Goal: Information Seeking & Learning: Learn about a topic

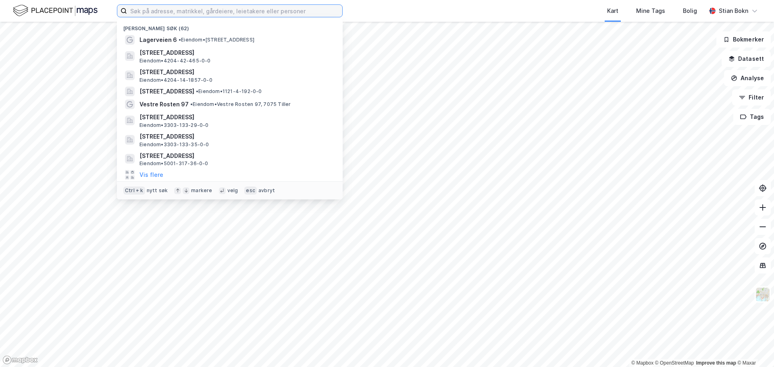
click at [159, 11] on input at bounding box center [234, 11] width 215 height 12
paste input "[STREET_ADDRESS]"
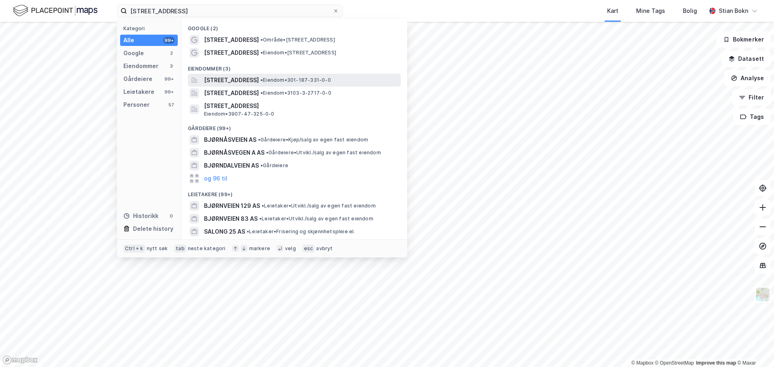
click at [236, 82] on span "[STREET_ADDRESS]" at bounding box center [231, 80] width 55 height 10
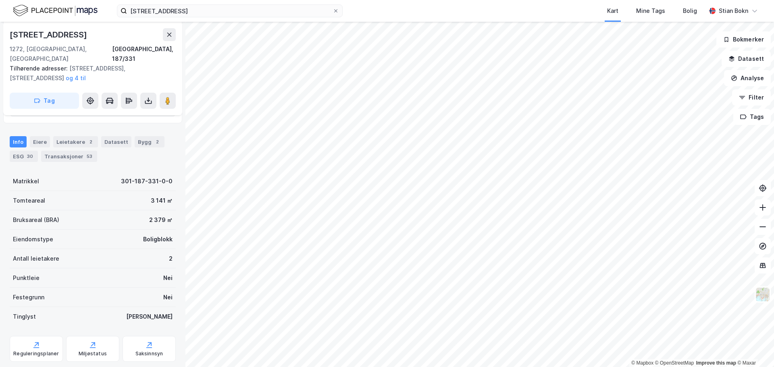
scroll to position [161, 0]
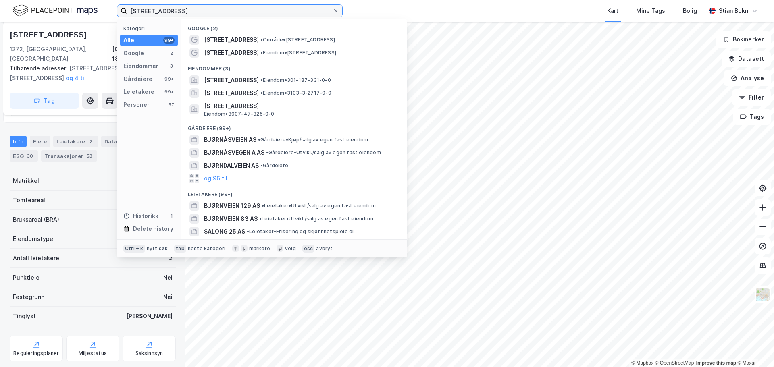
click at [198, 10] on input "[STREET_ADDRESS]" at bounding box center [229, 11] width 205 height 12
paste input "[STREET_ADDRESS]"
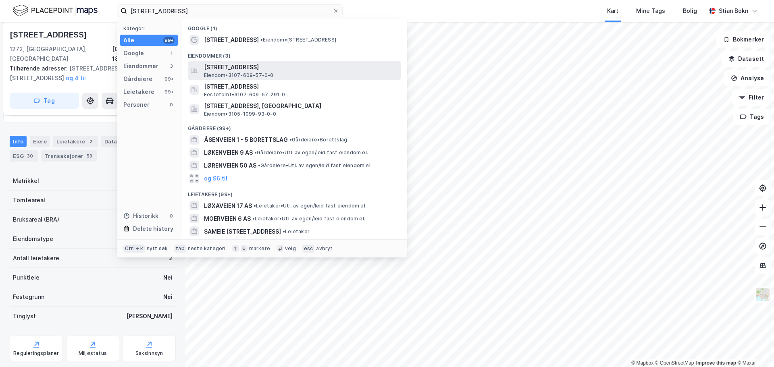
click at [248, 69] on span "[STREET_ADDRESS]" at bounding box center [300, 67] width 193 height 10
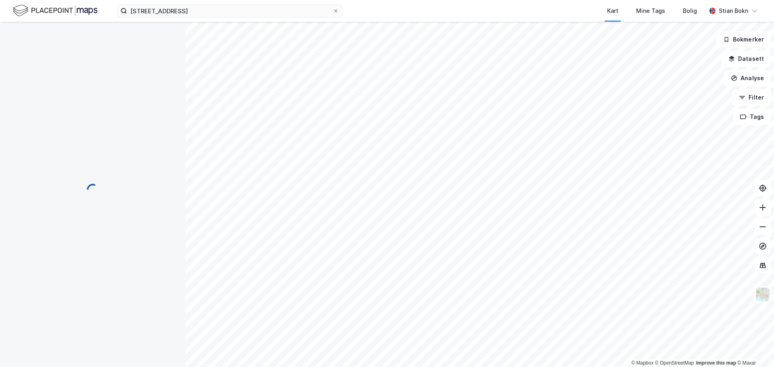
scroll to position [154, 0]
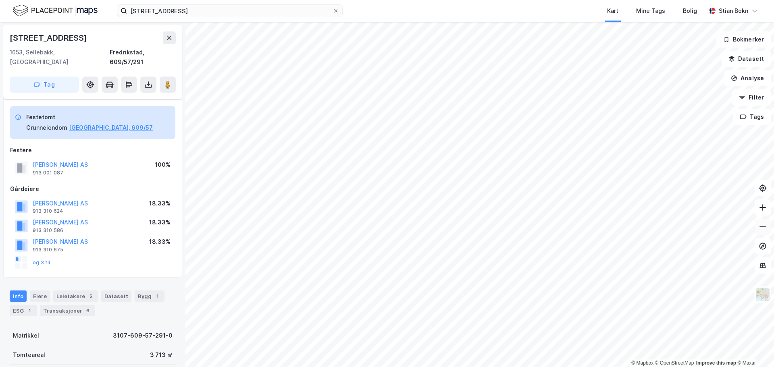
scroll to position [146, 0]
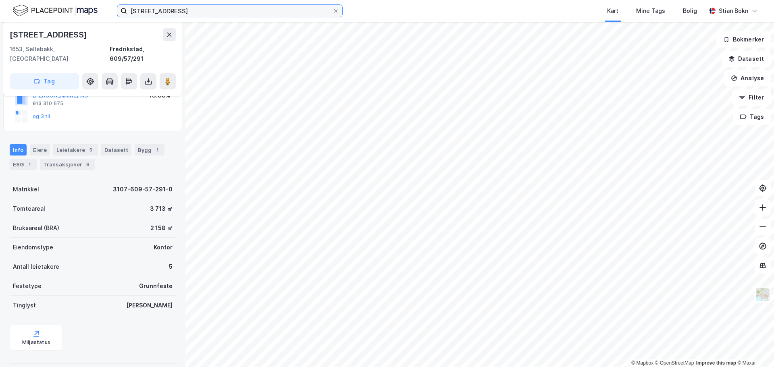
click at [189, 10] on input "[STREET_ADDRESS]" at bounding box center [229, 11] width 205 height 12
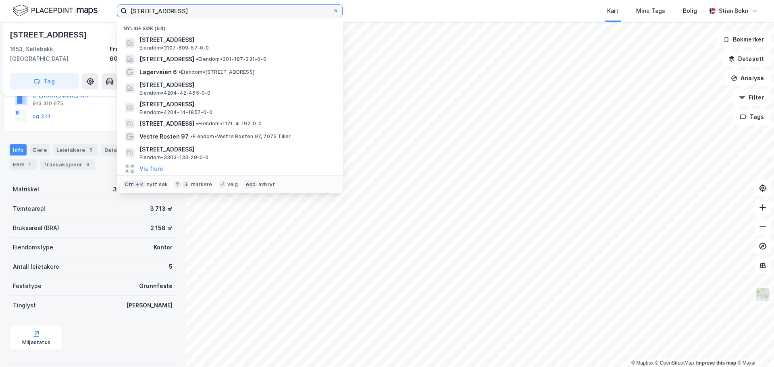
click at [189, 10] on input "[STREET_ADDRESS]" at bounding box center [229, 11] width 205 height 12
drag, startPoint x: 137, startPoint y: 12, endPoint x: 104, endPoint y: 12, distance: 32.6
click at [104, 12] on div "Løenveien 5 Nylige søk (64) [STREET_ADDRESS], 1653, SELLEBAKK, FREDRIKSTAD Eien…" at bounding box center [387, 11] width 774 height 22
paste input "[STREET_ADDRESS]"
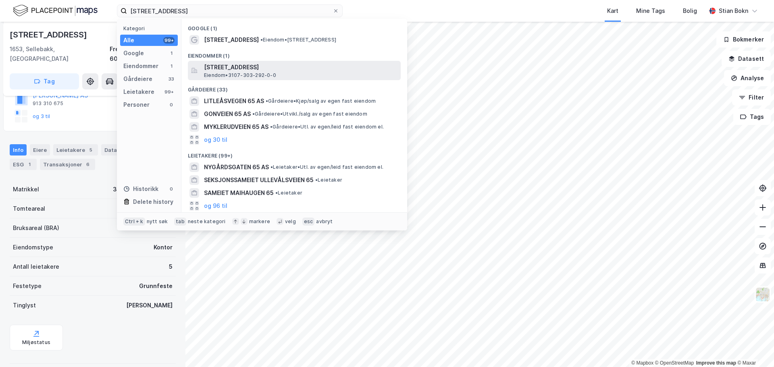
click at [245, 68] on span "[STREET_ADDRESS]" at bounding box center [300, 67] width 193 height 10
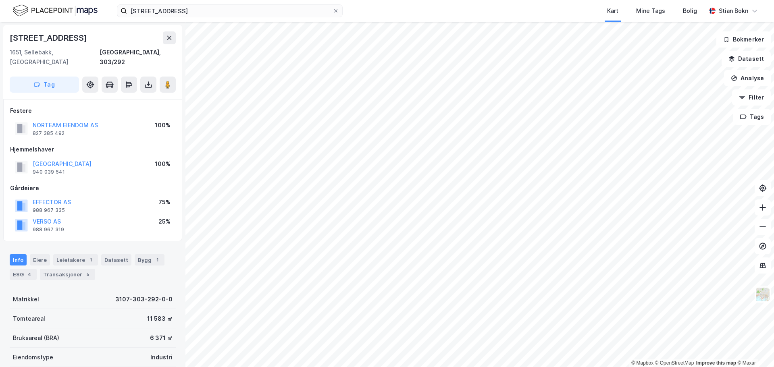
scroll to position [146, 0]
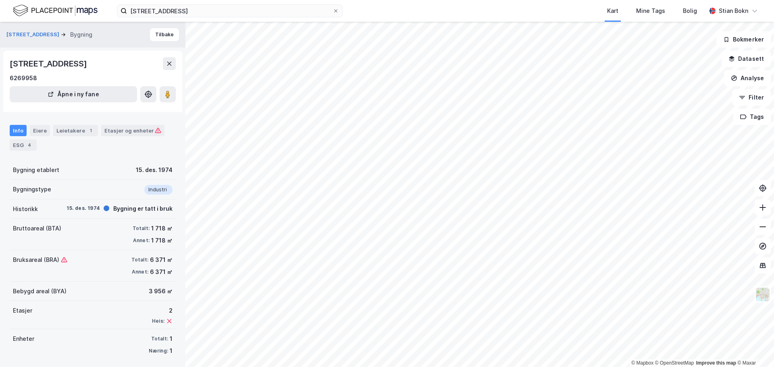
scroll to position [3, 0]
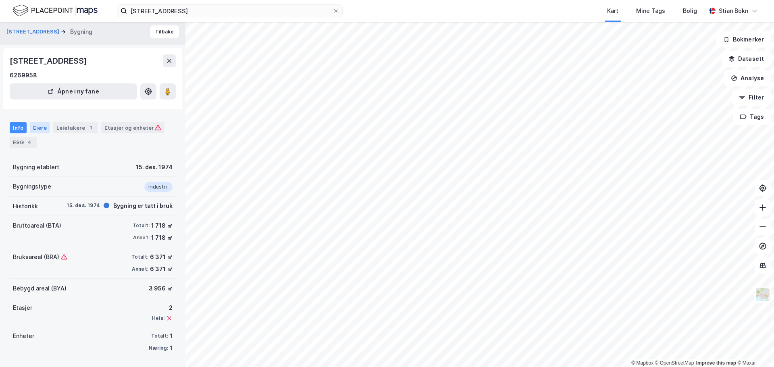
click at [35, 127] on div "Eiere" at bounding box center [40, 127] width 20 height 11
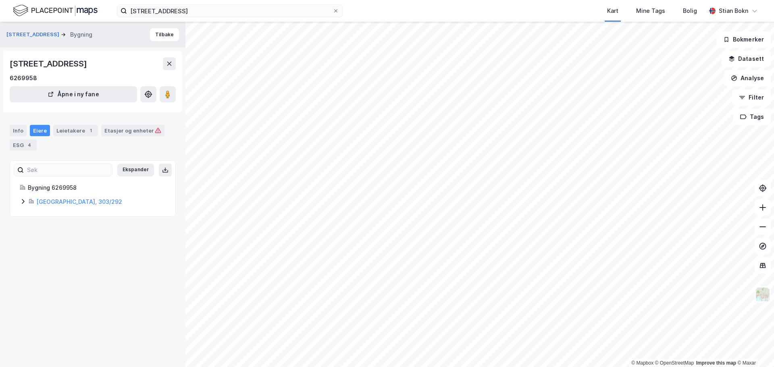
click at [26, 202] on icon at bounding box center [23, 201] width 6 height 6
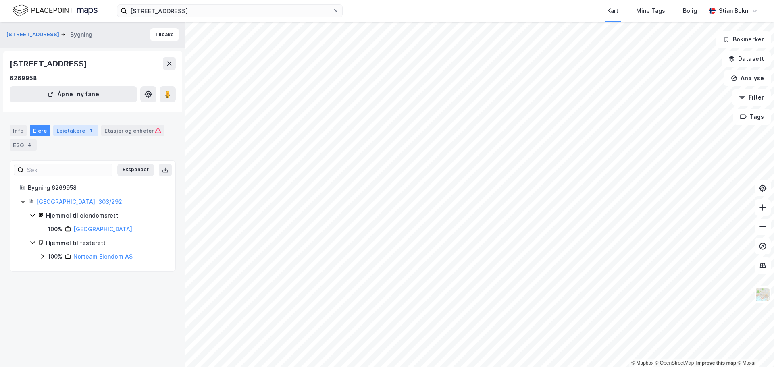
click at [69, 135] on div "Leietakere 1" at bounding box center [75, 130] width 45 height 11
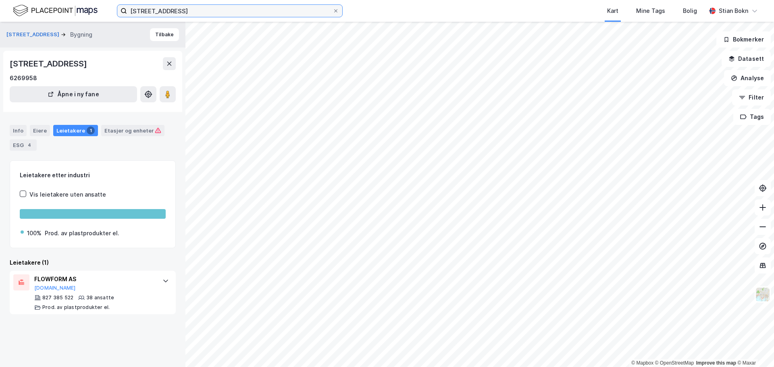
click at [203, 13] on input "[STREET_ADDRESS]" at bounding box center [229, 11] width 205 height 12
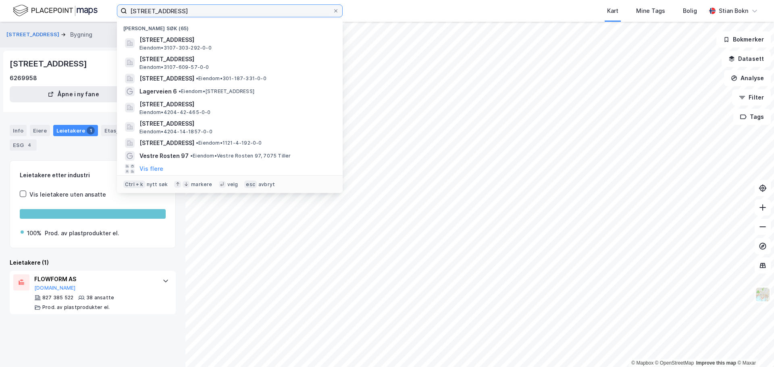
click at [203, 13] on input "[STREET_ADDRESS]" at bounding box center [229, 11] width 205 height 12
paste input "707057500022941399"
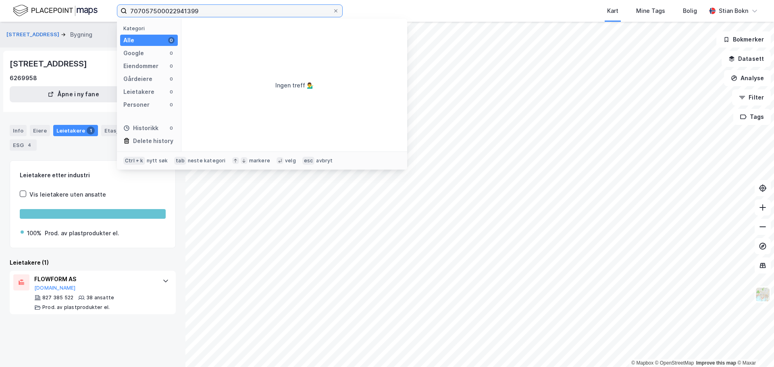
drag, startPoint x: 205, startPoint y: 11, endPoint x: 121, endPoint y: -1, distance: 85.5
click at [121, 0] on html "707057500022941399 Kategori Alle 0 Google 0 Eiendommer 0 Gårdeiere 0 Leietakere…" at bounding box center [387, 183] width 774 height 367
click at [211, 17] on label "707057500022941399" at bounding box center [230, 10] width 226 height 13
click at [211, 17] on input "707057500022941399" at bounding box center [229, 11] width 205 height 12
paste input "Ingeniør [STREET_ADDRESS]"
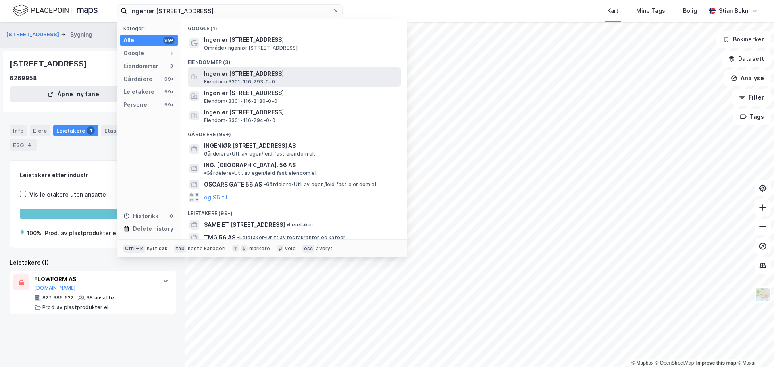
click at [249, 77] on span "Ingeniør [STREET_ADDRESS]" at bounding box center [300, 74] width 193 height 10
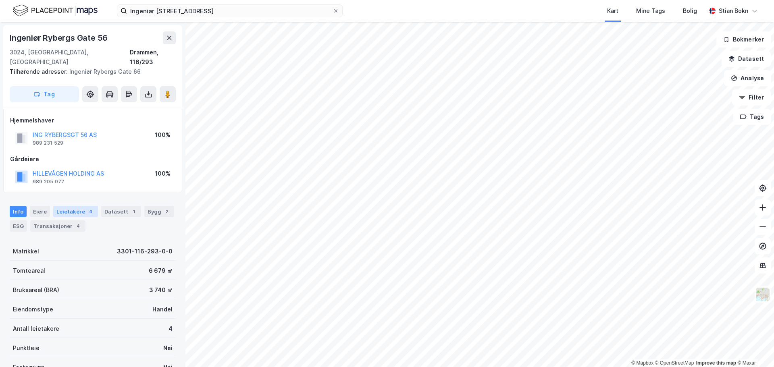
click at [75, 206] on div "Leietakere 4" at bounding box center [75, 211] width 45 height 11
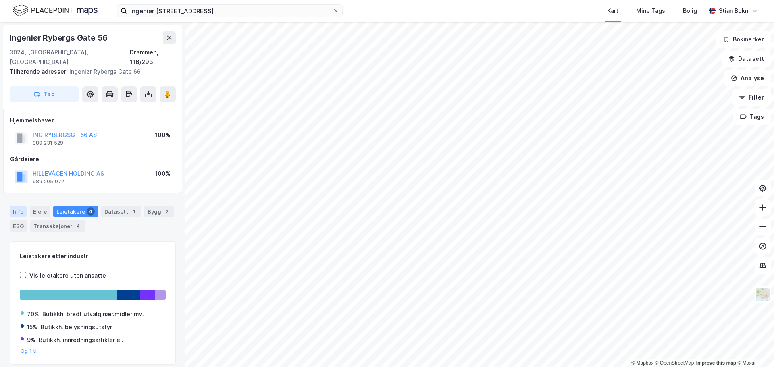
click at [22, 206] on div "Info" at bounding box center [18, 211] width 17 height 11
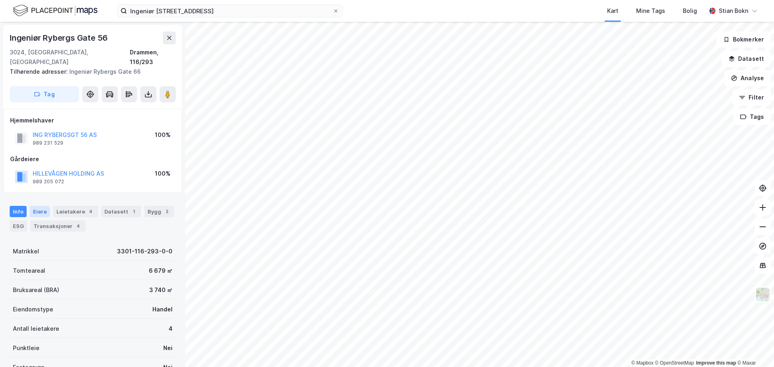
click at [44, 206] on div "Eiere" at bounding box center [40, 211] width 20 height 11
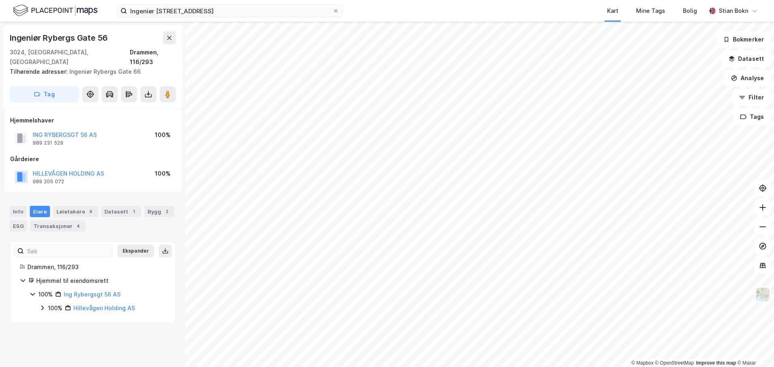
click at [41, 305] on icon at bounding box center [42, 308] width 6 height 6
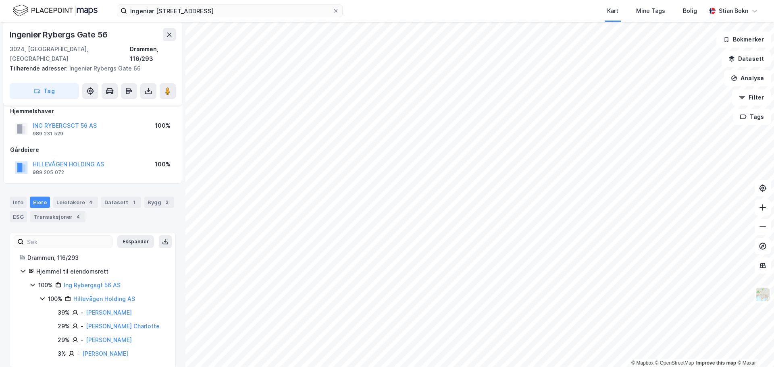
scroll to position [11, 0]
click at [208, 11] on input "Ingeniør [STREET_ADDRESS]" at bounding box center [229, 11] width 205 height 12
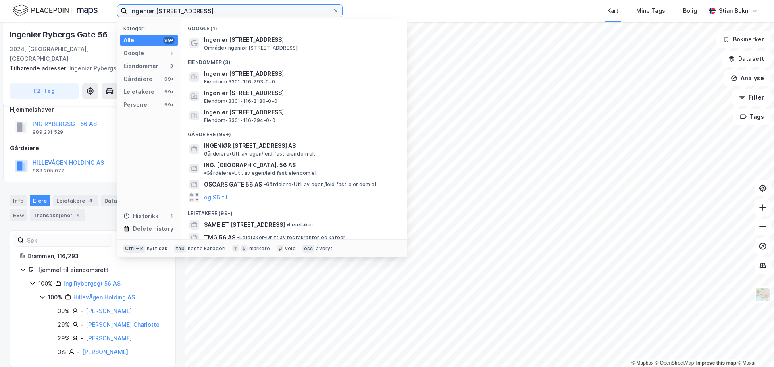
click at [208, 11] on input "Ingeniør [STREET_ADDRESS]" at bounding box center [229, 11] width 205 height 12
click at [207, 11] on input "Ingeniør [STREET_ADDRESS]" at bounding box center [229, 11] width 205 height 12
paste input "ngvald [STREET_ADDRESS]"
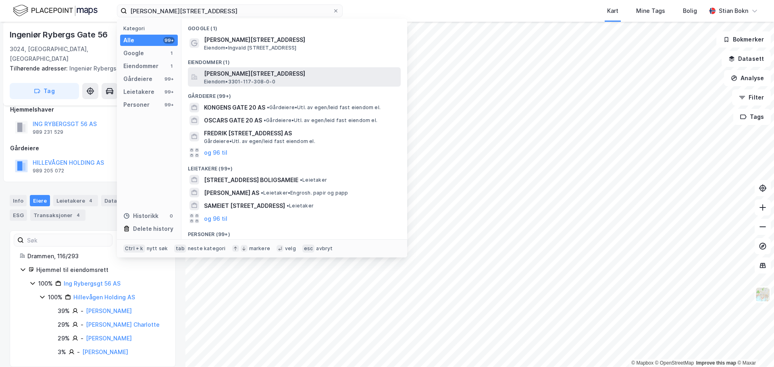
click at [259, 74] on span "[PERSON_NAME][STREET_ADDRESS]" at bounding box center [300, 74] width 193 height 10
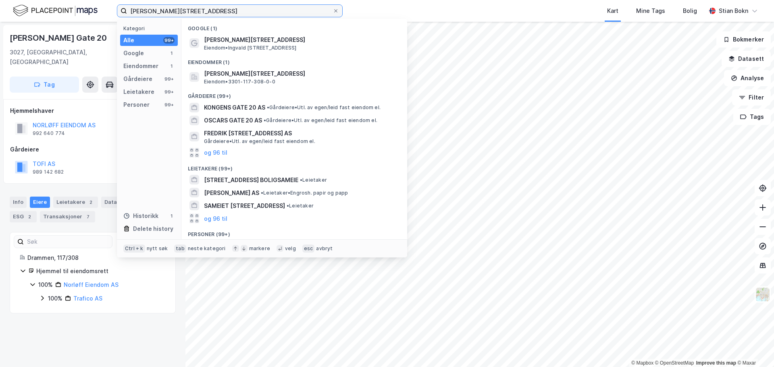
click at [220, 8] on input "[PERSON_NAME][STREET_ADDRESS]" at bounding box center [229, 11] width 205 height 12
paste input "[STREET_ADDRESS]"
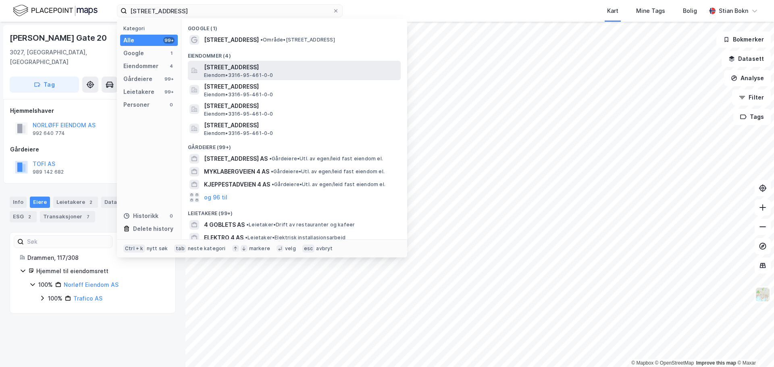
click at [234, 73] on span "Eiendom • 3316-95-461-0-0" at bounding box center [238, 75] width 69 height 6
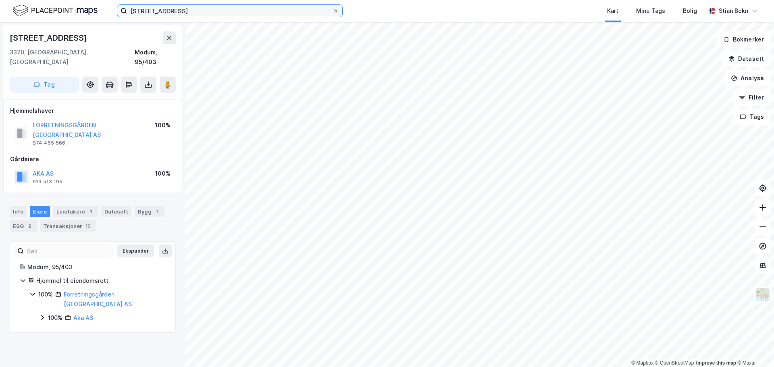
click at [181, 10] on input "[STREET_ADDRESS]" at bounding box center [229, 11] width 205 height 12
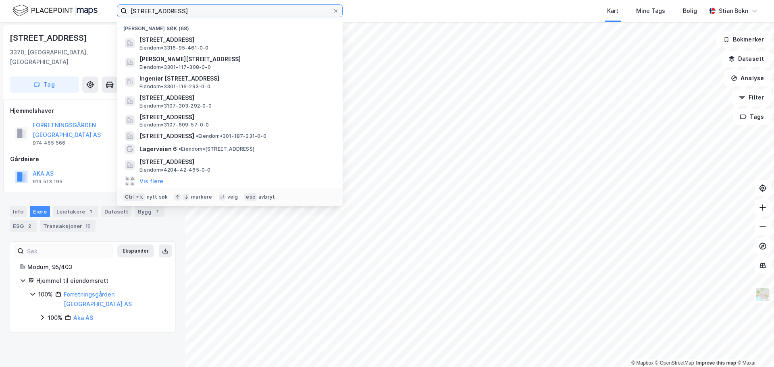
click at [181, 10] on input "[STREET_ADDRESS]" at bounding box center [229, 11] width 205 height 12
paste input "Tranesvegen 3"
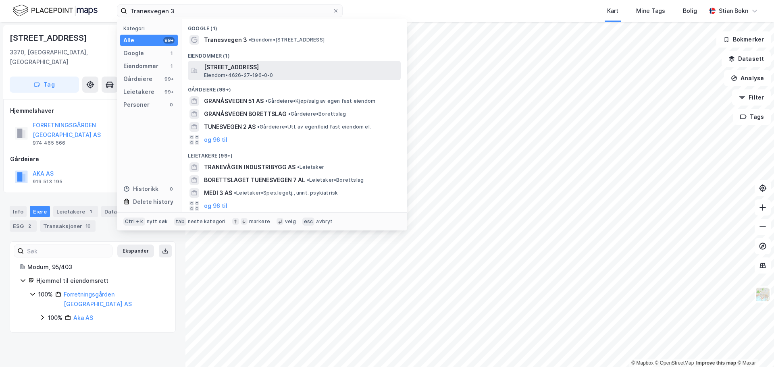
click at [217, 73] on span "Eiendom • 4626-27-196-0-0" at bounding box center [238, 75] width 69 height 6
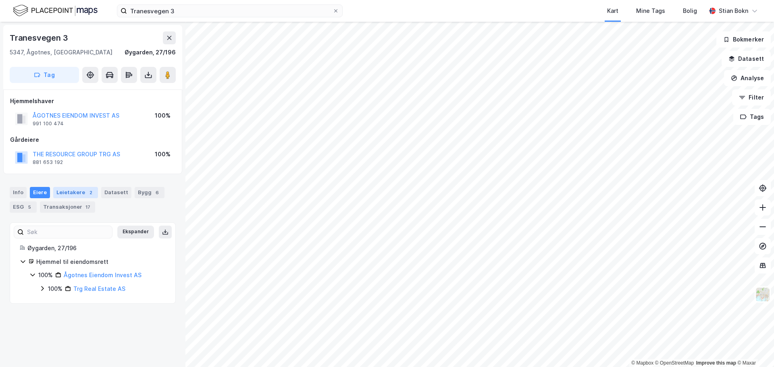
click at [57, 194] on div "Leietakere 2" at bounding box center [75, 192] width 45 height 11
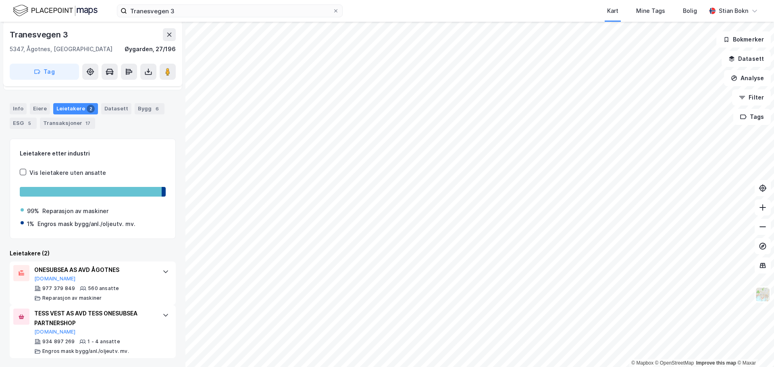
scroll to position [85, 0]
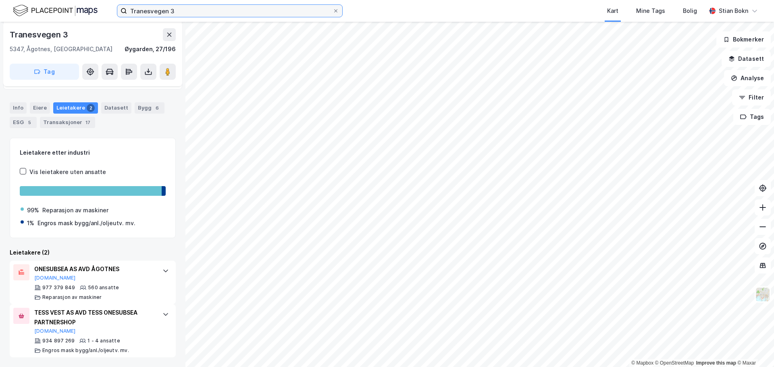
click at [176, 6] on input "Tranesvegen 3" at bounding box center [229, 11] width 205 height 12
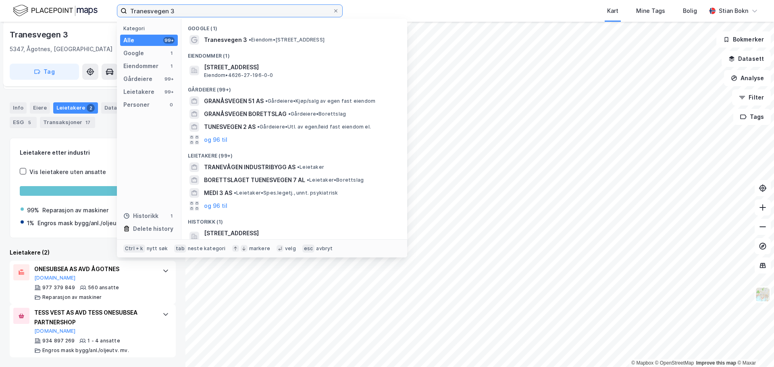
click at [176, 13] on input "Tranesvegen 3" at bounding box center [229, 11] width 205 height 12
paste input "ongane 59"
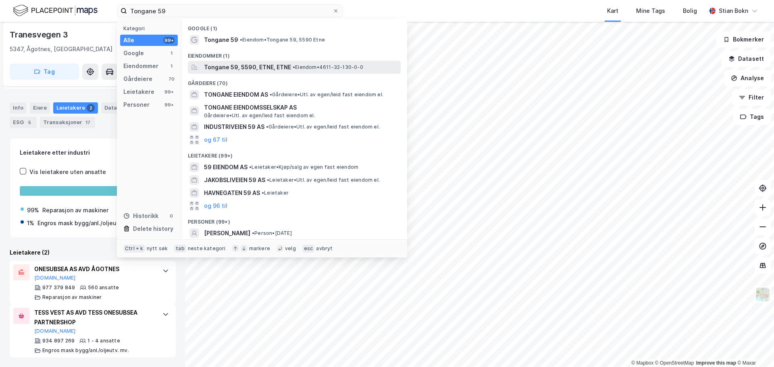
click at [240, 69] on span "Tongane 59, 5590, ETNE, ETNE" at bounding box center [247, 67] width 87 height 10
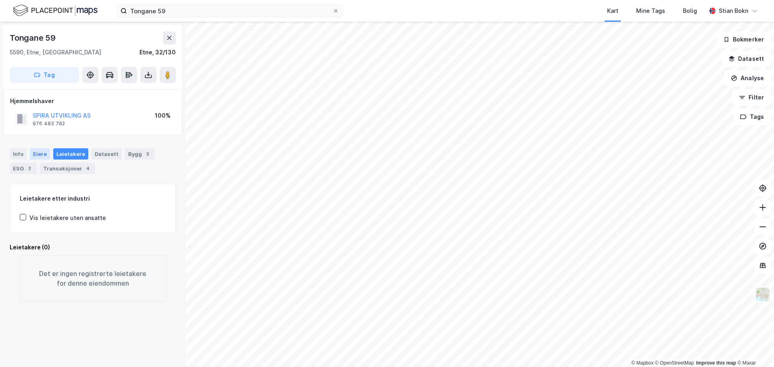
click at [42, 154] on div "Eiere" at bounding box center [40, 153] width 20 height 11
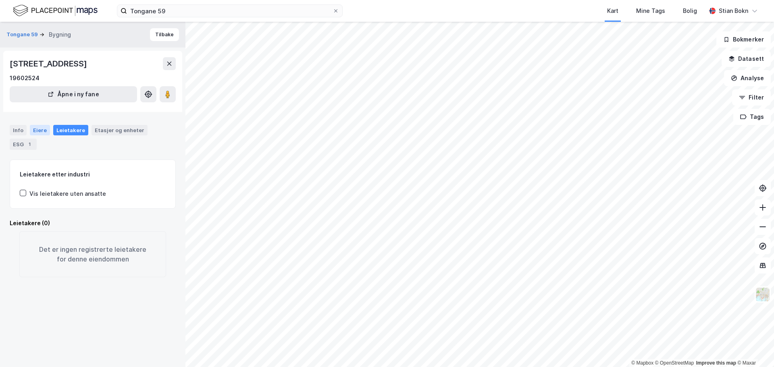
click at [39, 129] on div "Eiere" at bounding box center [40, 130] width 20 height 10
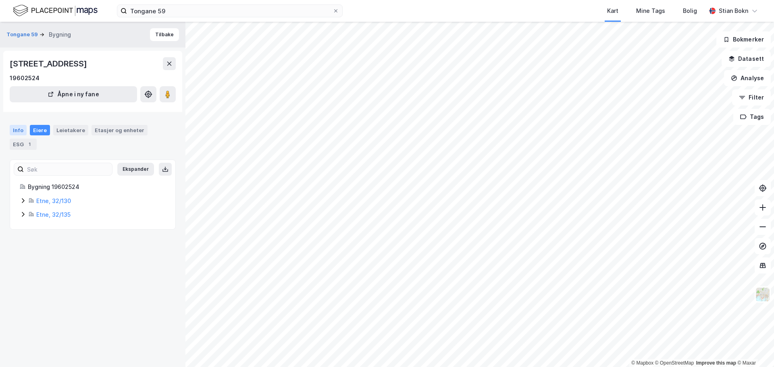
click at [16, 129] on div "Info" at bounding box center [18, 130] width 17 height 10
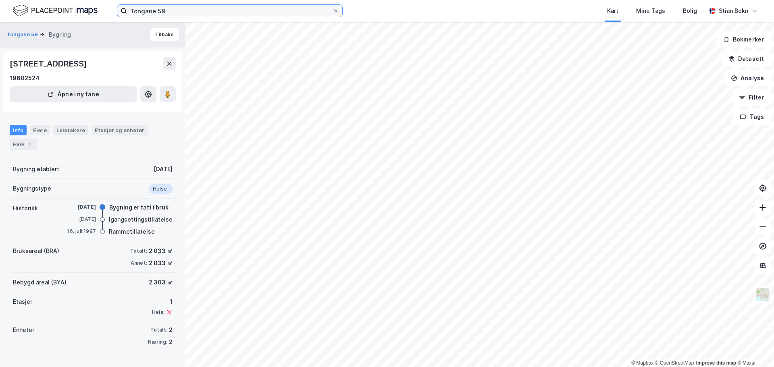
click at [170, 12] on input "Tongane 59" at bounding box center [229, 11] width 205 height 12
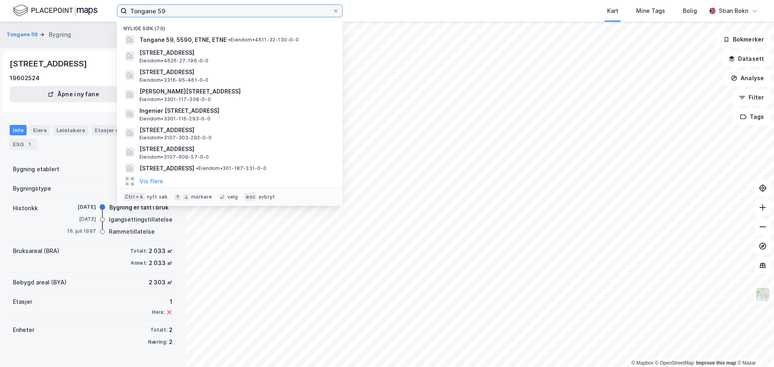
click at [170, 12] on input "Tongane 59" at bounding box center [229, 11] width 205 height 12
paste input "[STREET_ADDRESS]"
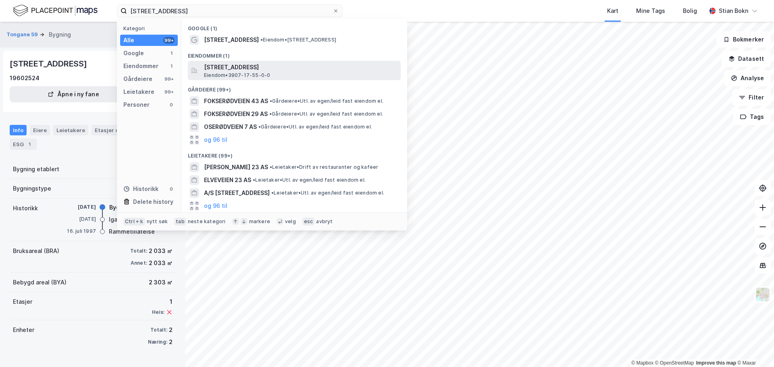
click at [213, 68] on span "[STREET_ADDRESS]" at bounding box center [300, 67] width 193 height 10
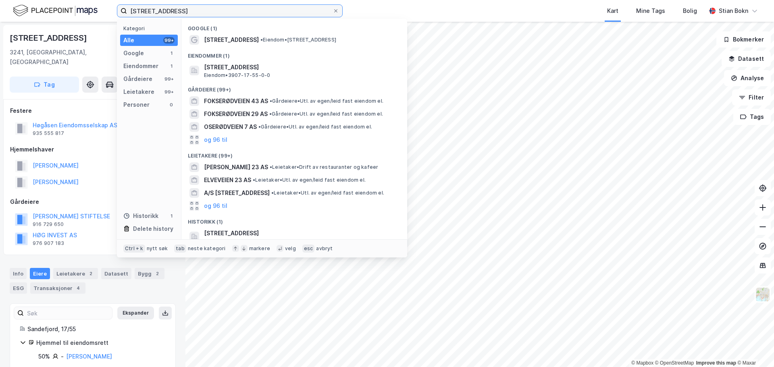
click at [230, 15] on input "[STREET_ADDRESS]" at bounding box center [229, 11] width 205 height 12
paste input "Bølevegen 208"
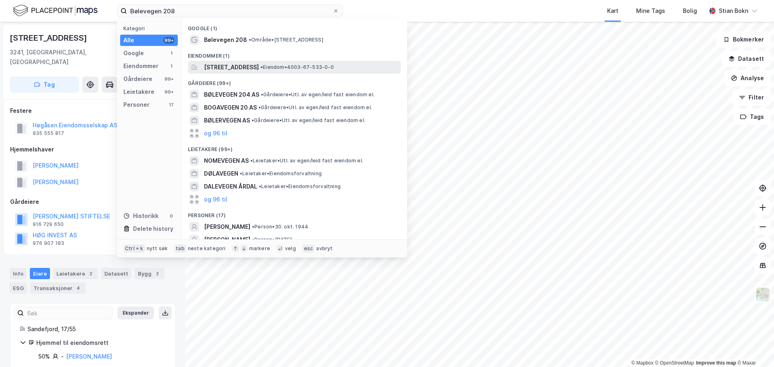
click at [230, 64] on span "[STREET_ADDRESS]" at bounding box center [231, 67] width 55 height 10
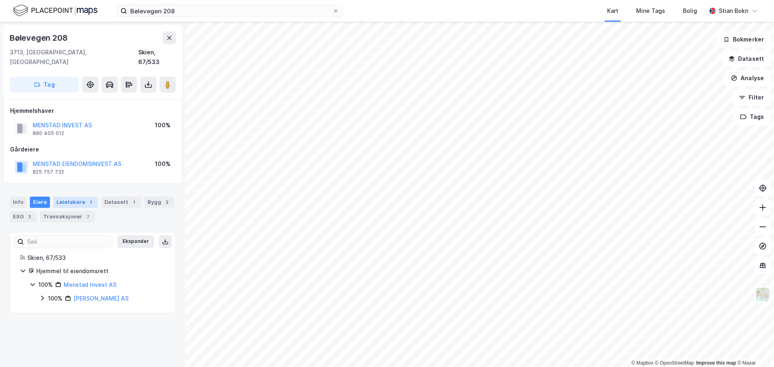
click at [69, 197] on div "Leietakere 1" at bounding box center [75, 202] width 45 height 11
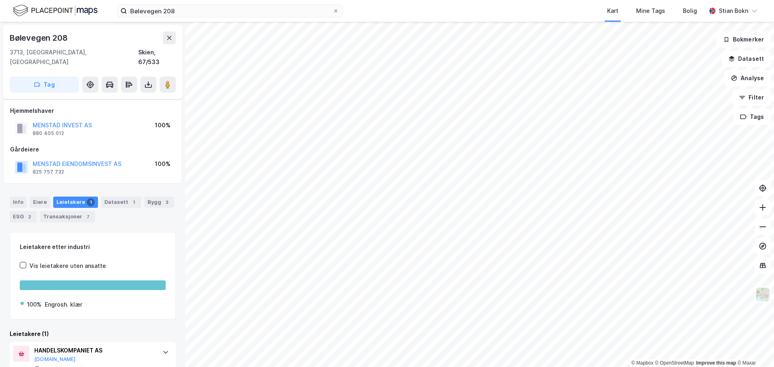
scroll to position [19, 0]
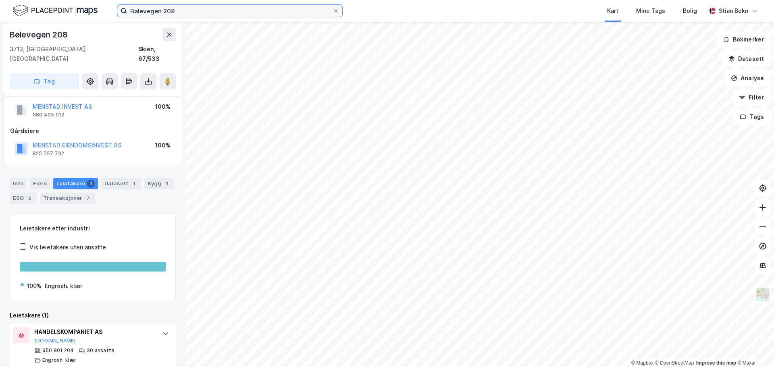
click at [212, 12] on input "Bølevegen 208" at bounding box center [229, 11] width 205 height 12
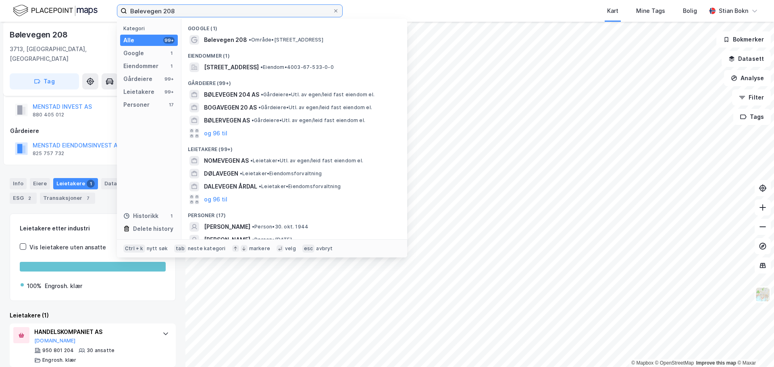
click at [212, 12] on input "Bølevegen 208" at bounding box center [229, 11] width 205 height 12
paste input "[STREET_ADDRESS]"
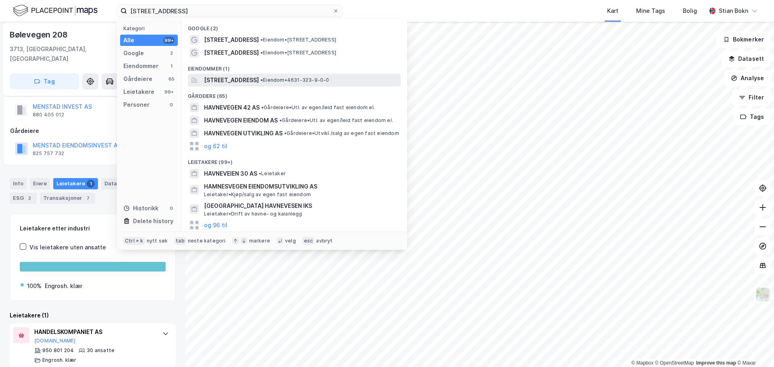
click at [240, 83] on span "[STREET_ADDRESS]" at bounding box center [231, 80] width 55 height 10
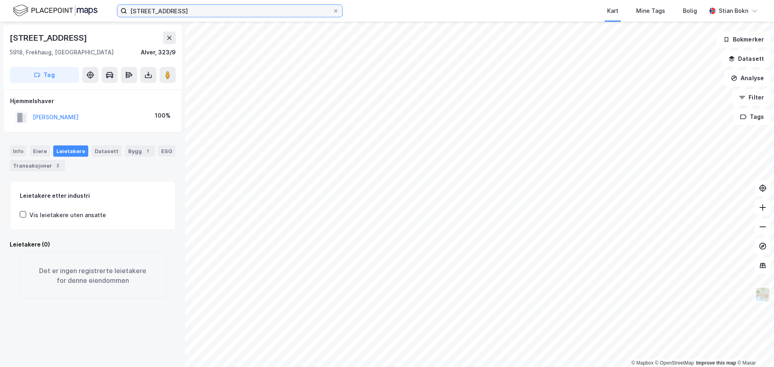
click at [226, 11] on input "[STREET_ADDRESS]" at bounding box center [229, 11] width 205 height 12
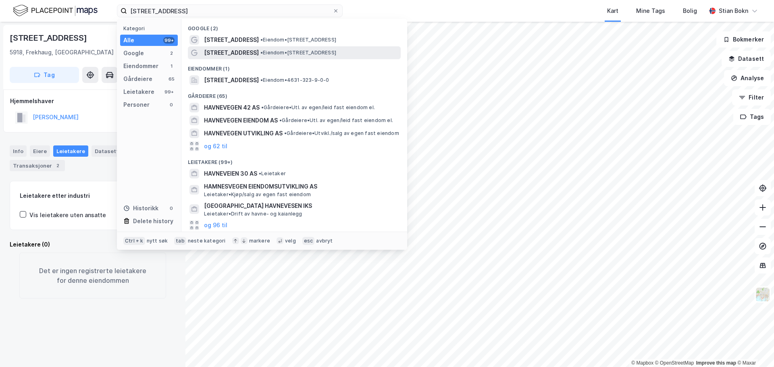
click at [239, 53] on span "[STREET_ADDRESS]" at bounding box center [231, 53] width 55 height 10
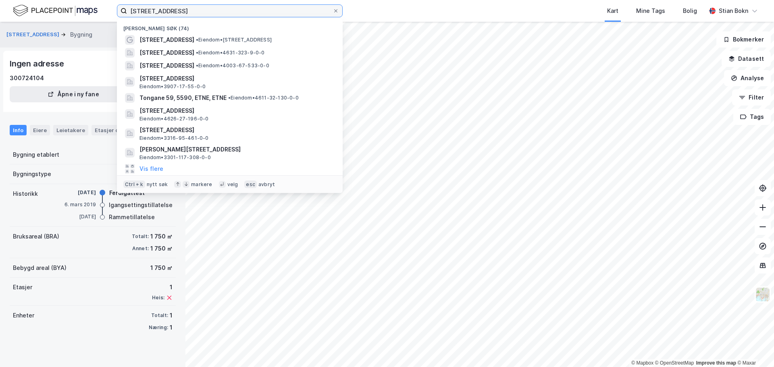
click at [195, 15] on input "[STREET_ADDRESS]" at bounding box center [229, 11] width 205 height 12
click at [195, 13] on input "[STREET_ADDRESS]" at bounding box center [229, 11] width 205 height 12
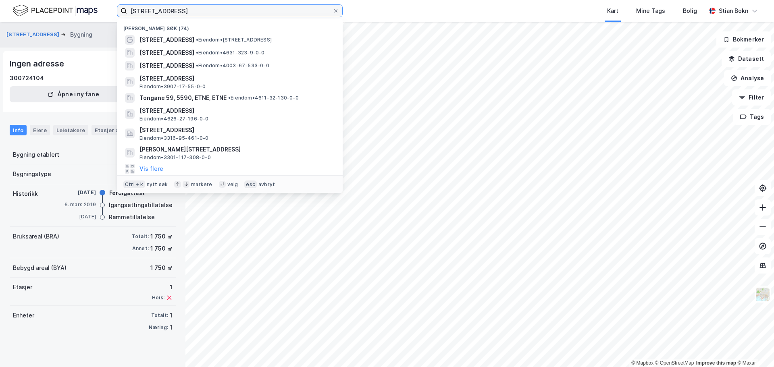
paste input "[STREET_ADDRESS]"
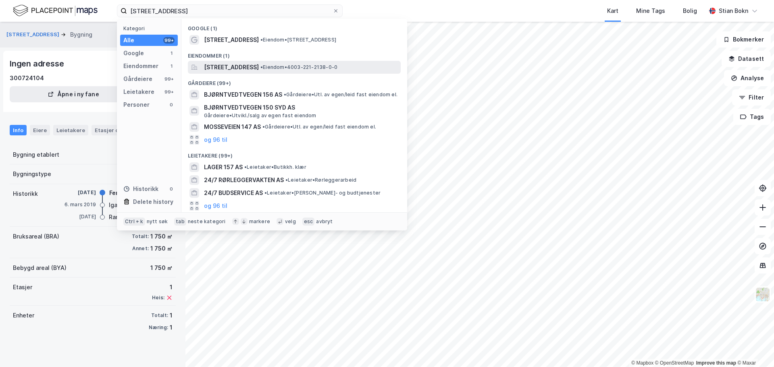
click at [246, 69] on span "[STREET_ADDRESS]" at bounding box center [231, 67] width 55 height 10
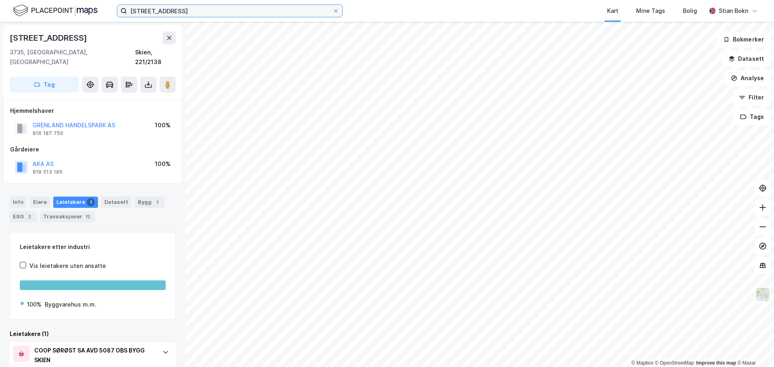
click at [220, 8] on input "[STREET_ADDRESS]" at bounding box center [229, 11] width 205 height 12
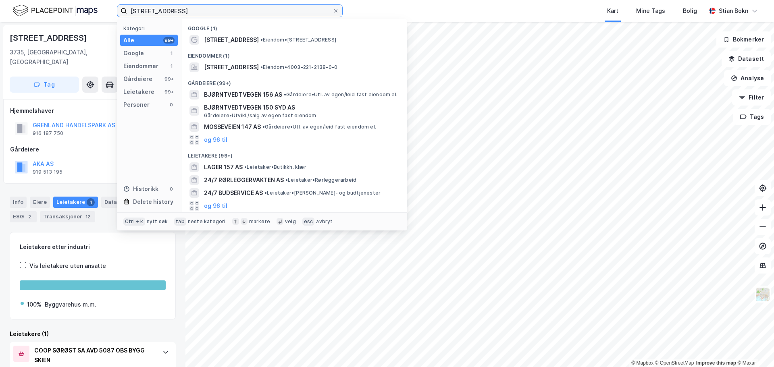
click at [220, 8] on input "[STREET_ADDRESS]" at bounding box center [229, 11] width 205 height 12
paste input "[STREET_ADDRESS]"
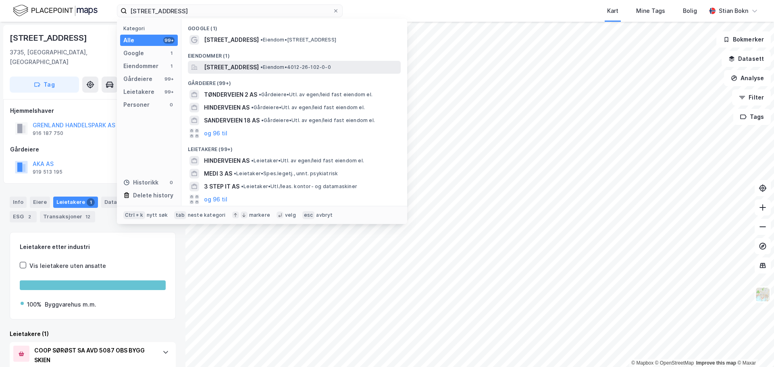
click at [238, 66] on span "[STREET_ADDRESS]" at bounding box center [231, 67] width 55 height 10
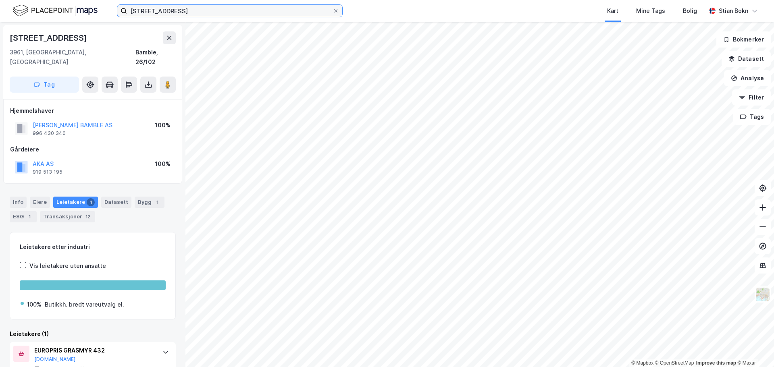
click at [172, 13] on input "[STREET_ADDRESS]" at bounding box center [229, 11] width 205 height 12
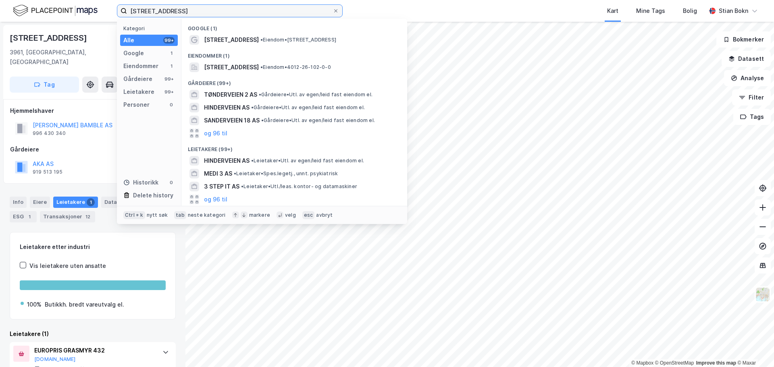
click at [172, 13] on input "[STREET_ADDRESS]" at bounding box center [229, 11] width 205 height 12
paste input "NORDRE FOKSERØD 10"
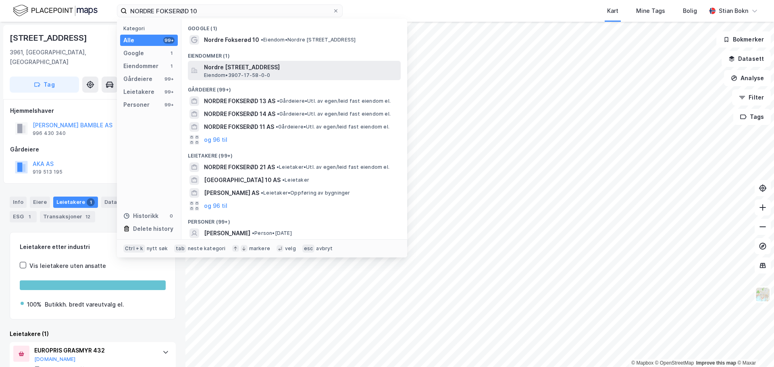
click at [249, 70] on span "Nordre [STREET_ADDRESS]" at bounding box center [300, 67] width 193 height 10
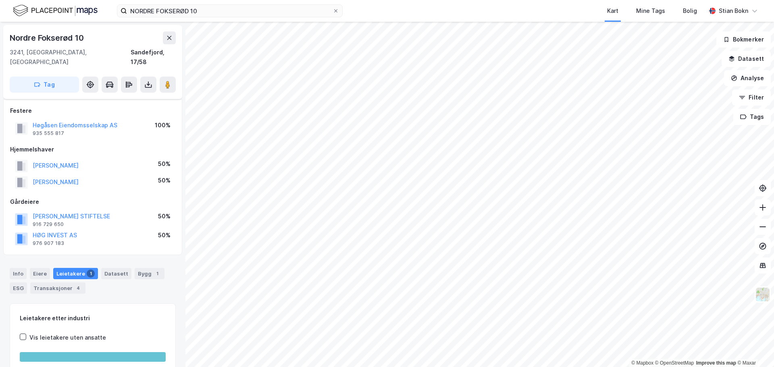
scroll to position [19, 0]
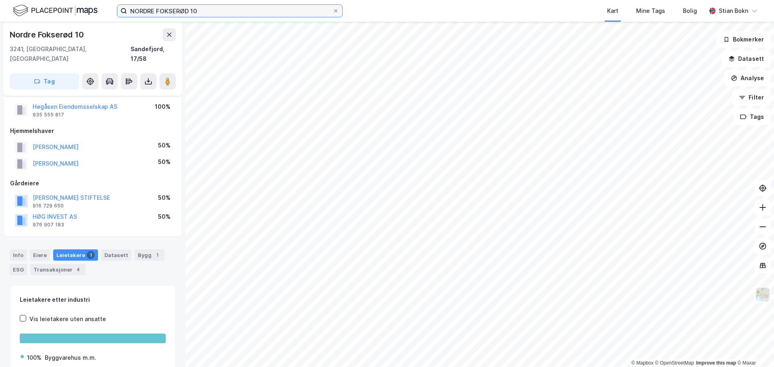
click at [217, 12] on input "NORDRE FOKSERØD 10" at bounding box center [229, 11] width 205 height 12
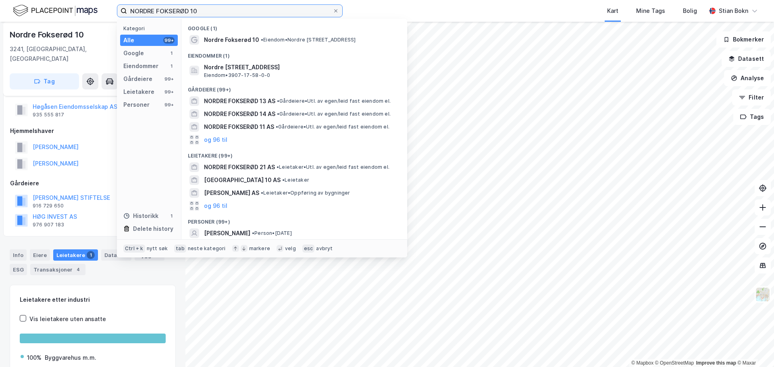
click at [216, 12] on input "NORDRE FOKSERØD 10" at bounding box center [229, 11] width 205 height 12
paste input "[PERSON_NAME] Veg 2"
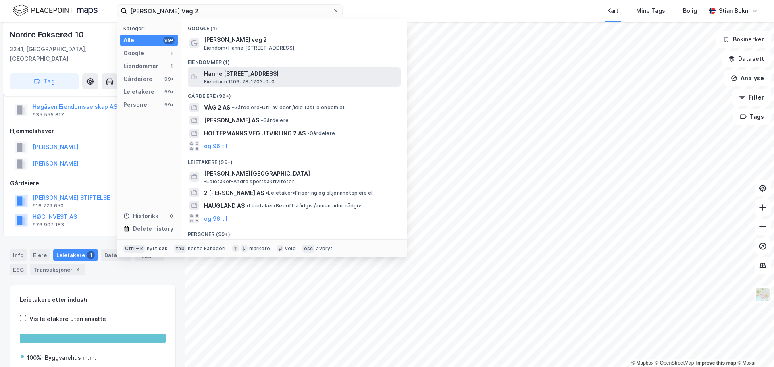
click at [250, 76] on span "Hanne [STREET_ADDRESS]" at bounding box center [300, 74] width 193 height 10
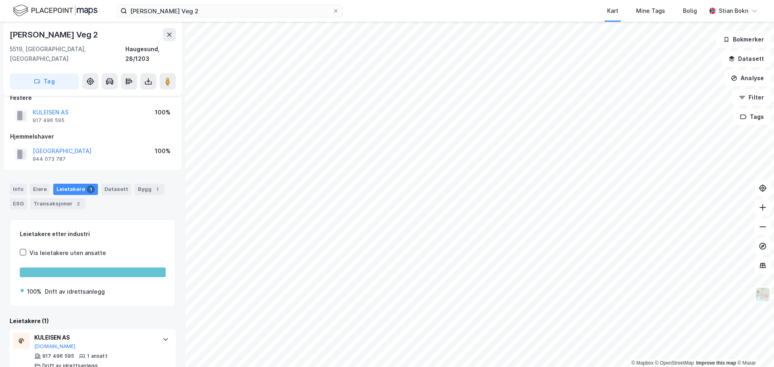
scroll to position [19, 0]
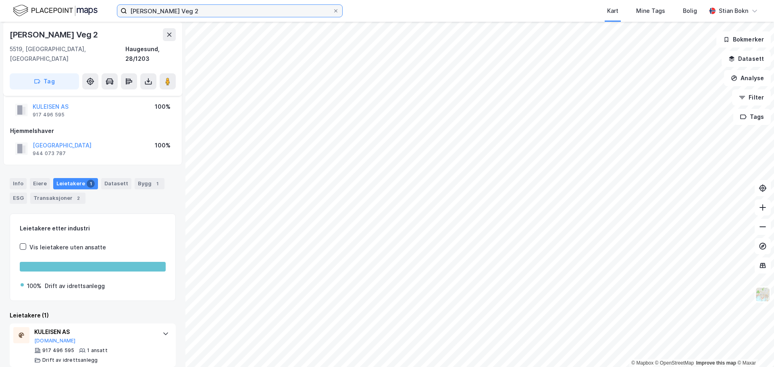
click at [194, 6] on input "[PERSON_NAME] Veg 2" at bounding box center [229, 11] width 205 height 12
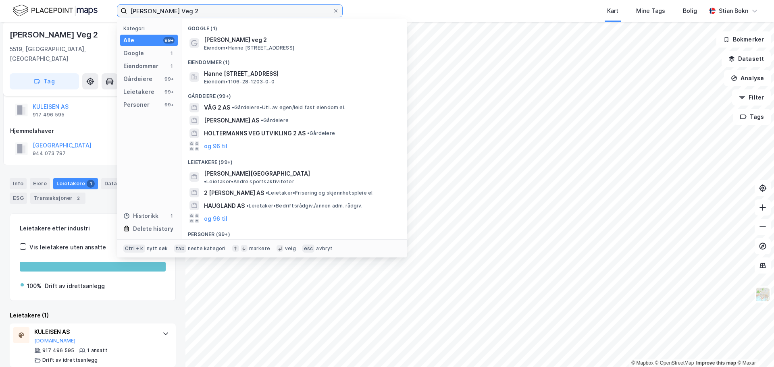
click at [194, 6] on input "[PERSON_NAME] Veg 2" at bounding box center [229, 11] width 205 height 12
paste input "Meatjønnsvegen 94"
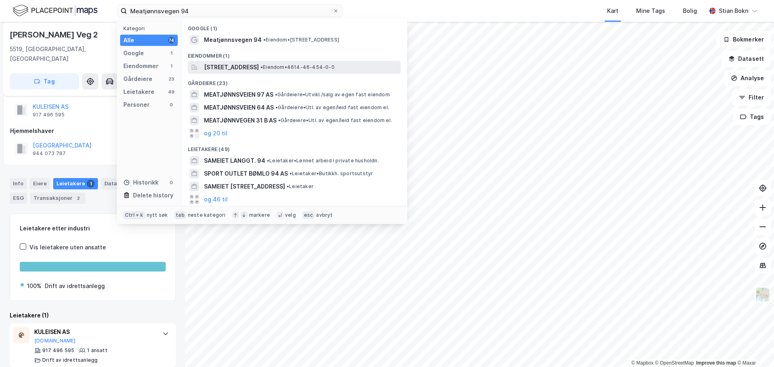
click at [243, 68] on span "[STREET_ADDRESS]" at bounding box center [231, 67] width 55 height 10
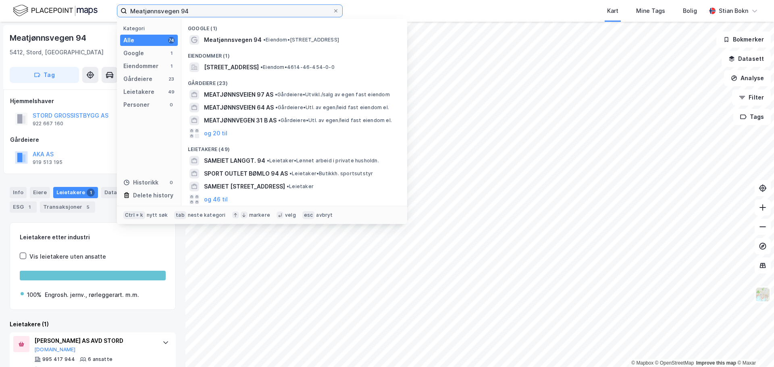
click at [218, 16] on input "Meatjønnsvegen 94" at bounding box center [229, 11] width 205 height 12
click at [217, 16] on input "Meatjønnsvegen 94" at bounding box center [229, 11] width 205 height 12
paste input "[STREET_ADDRESS]"
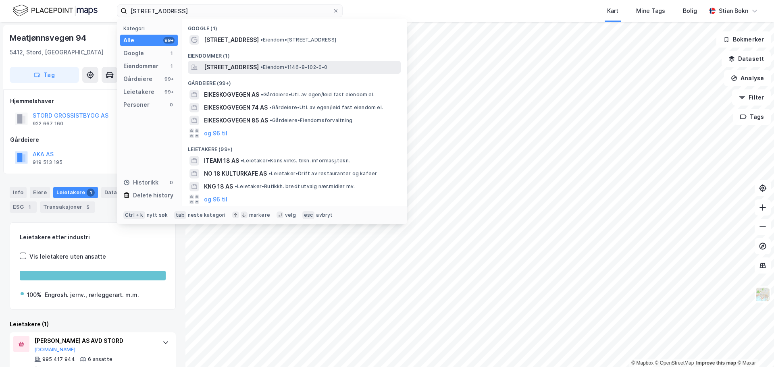
click at [250, 66] on span "[STREET_ADDRESS]" at bounding box center [231, 67] width 55 height 10
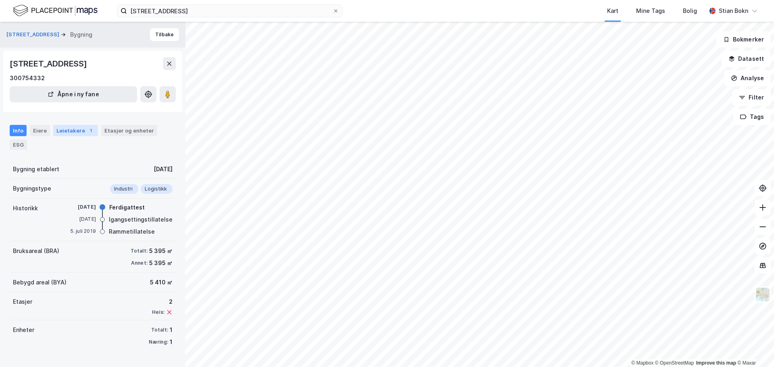
click at [78, 131] on div "Leietakere 1" at bounding box center [75, 130] width 45 height 11
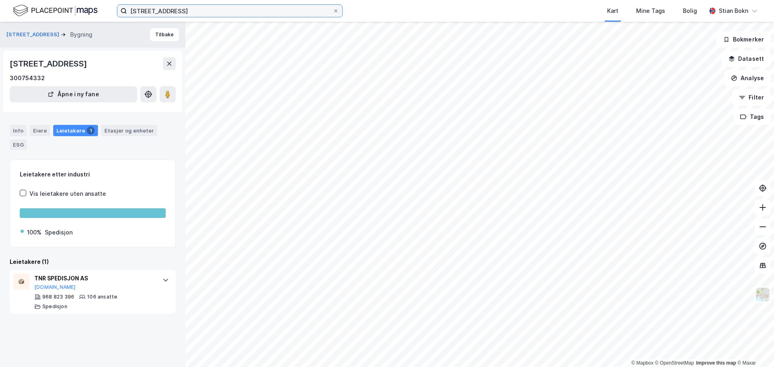
click at [220, 15] on input "[STREET_ADDRESS]" at bounding box center [229, 11] width 205 height 12
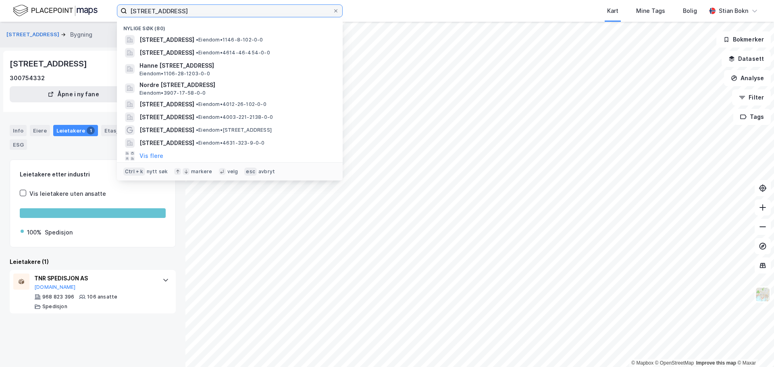
click at [220, 15] on input "[STREET_ADDRESS]" at bounding box center [229, 11] width 205 height 12
paste input "[STREET_ADDRESS]"
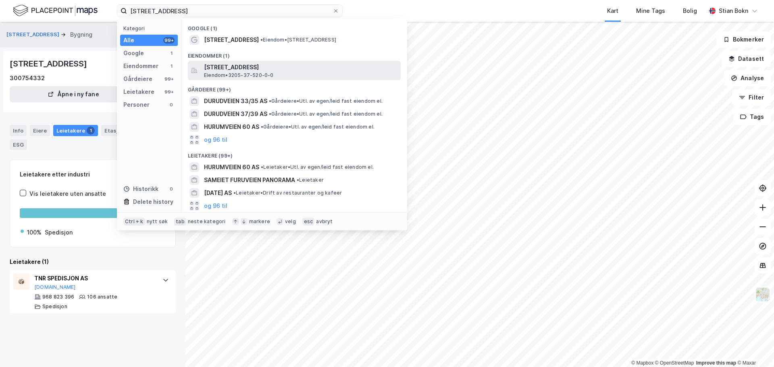
click at [266, 75] on span "Eiendom • 3205-37-520-0-0" at bounding box center [239, 75] width 70 height 6
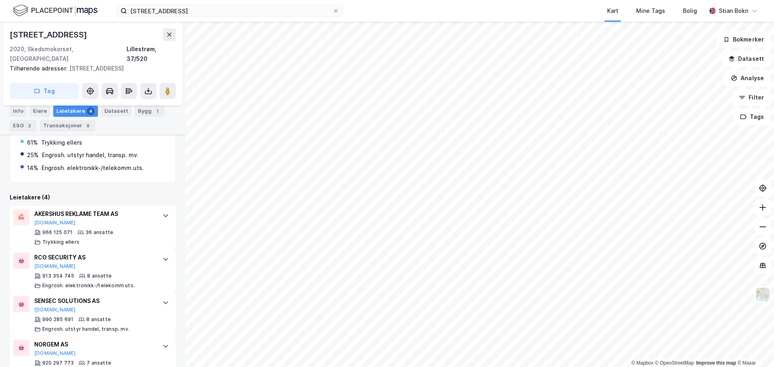
scroll to position [146, 0]
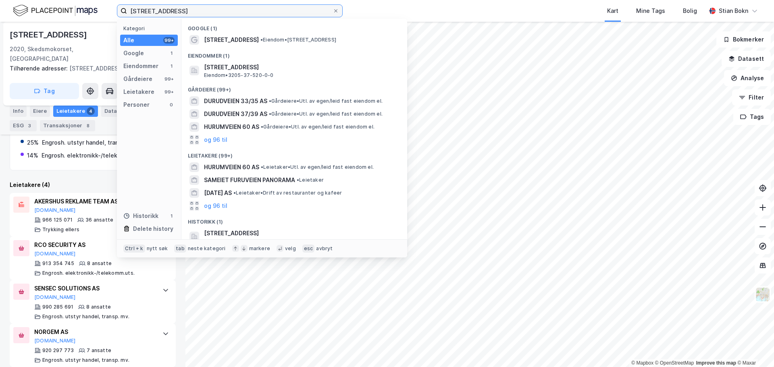
click at [289, 11] on input "[STREET_ADDRESS]" at bounding box center [229, 11] width 205 height 12
paste input "Årvollskogen 13"
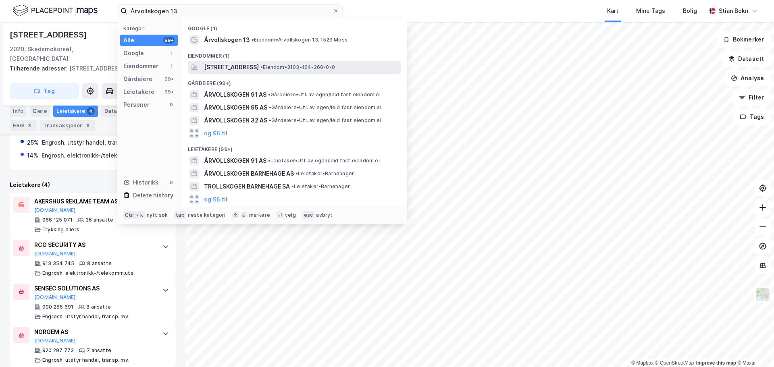
click at [251, 62] on div "[STREET_ADDRESS] • Eiendom • 3103-164-260-0-0" at bounding box center [294, 67] width 213 height 13
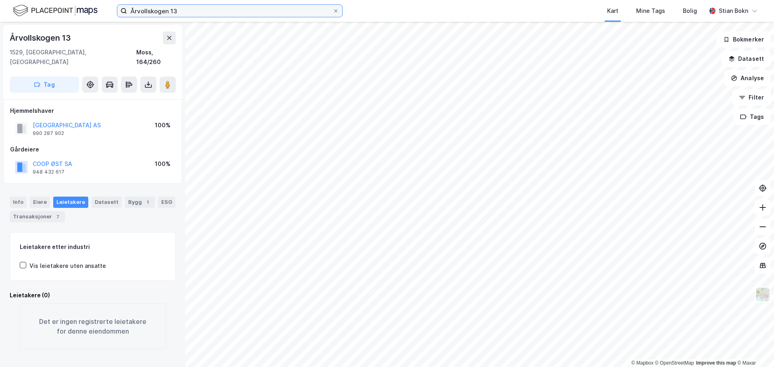
click at [245, 8] on input "Årvollskogen 13" at bounding box center [229, 11] width 205 height 12
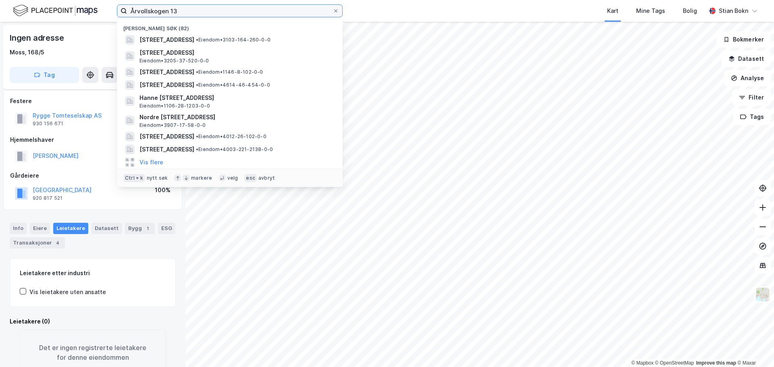
scroll to position [28, 0]
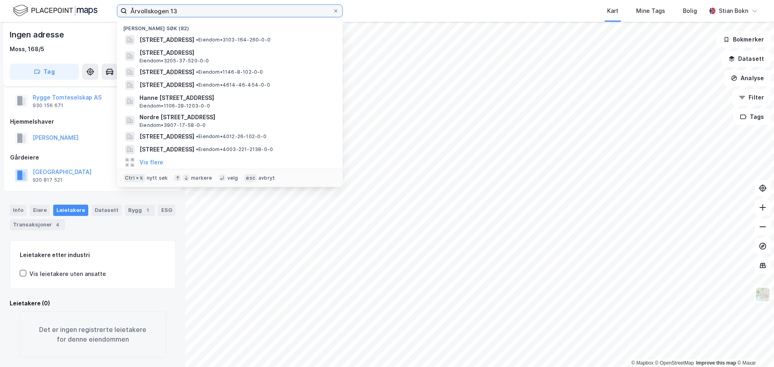
click at [223, 14] on input "Årvollskogen 13" at bounding box center [229, 11] width 205 height 12
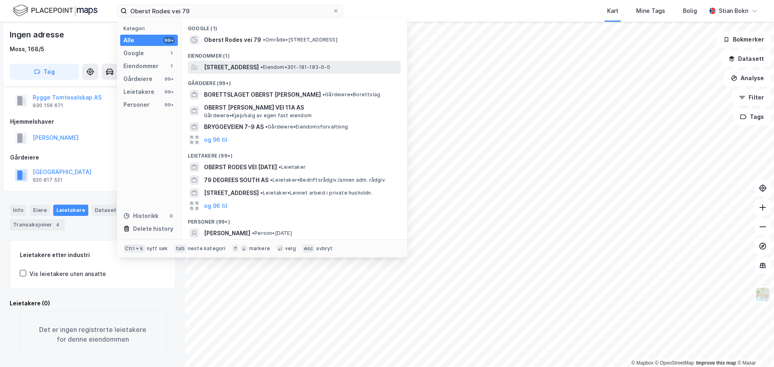
click at [236, 68] on span "[STREET_ADDRESS]" at bounding box center [231, 67] width 55 height 10
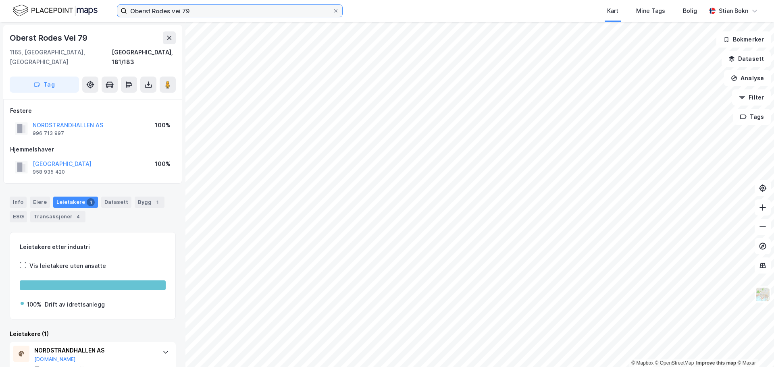
click at [187, 10] on input "Oberst Rodes vei 79" at bounding box center [229, 11] width 205 height 12
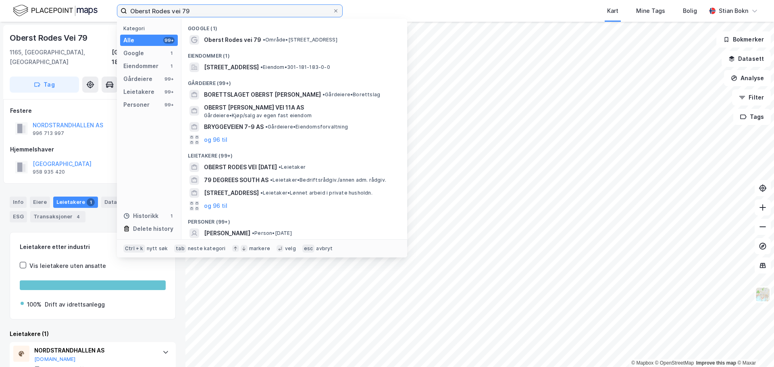
click at [187, 10] on input "Oberst Rodes vei 79" at bounding box center [229, 11] width 205 height 12
paste input "Lautmovegen 95"
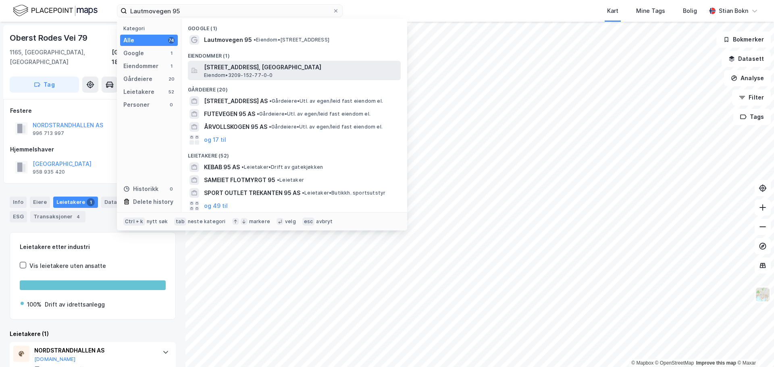
click at [236, 70] on span "[STREET_ADDRESS], [GEOGRAPHIC_DATA]" at bounding box center [300, 67] width 193 height 10
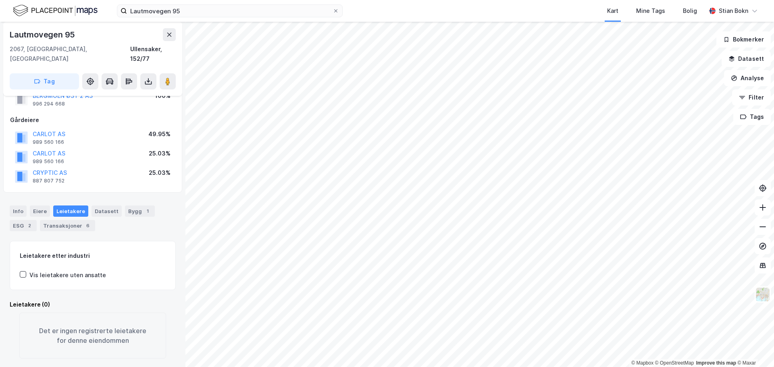
scroll to position [69, 0]
click at [35, 204] on div "Eiere" at bounding box center [40, 209] width 20 height 11
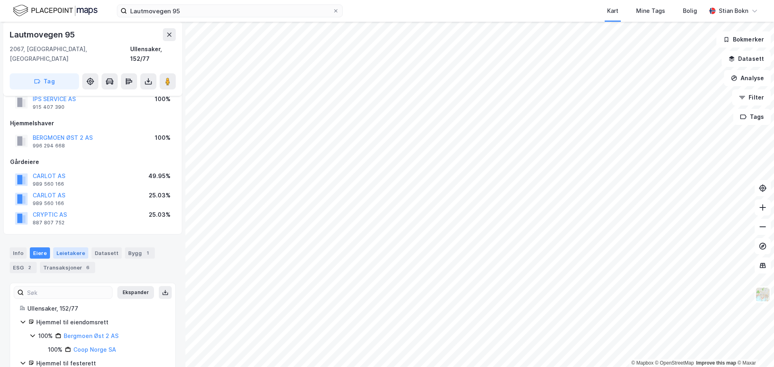
scroll to position [51, 0]
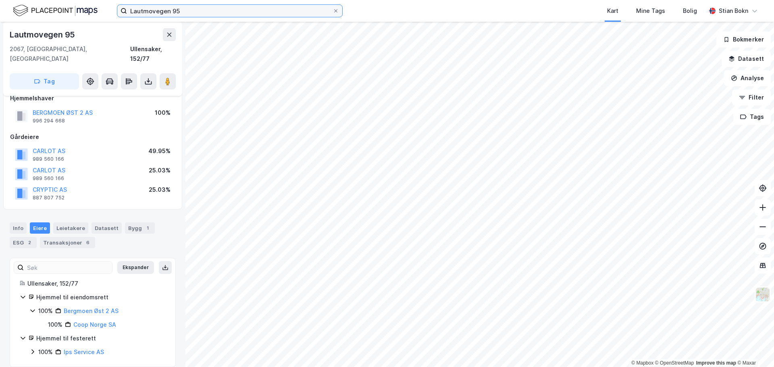
click at [189, 13] on input "Lautmovegen 95" at bounding box center [229, 11] width 205 height 12
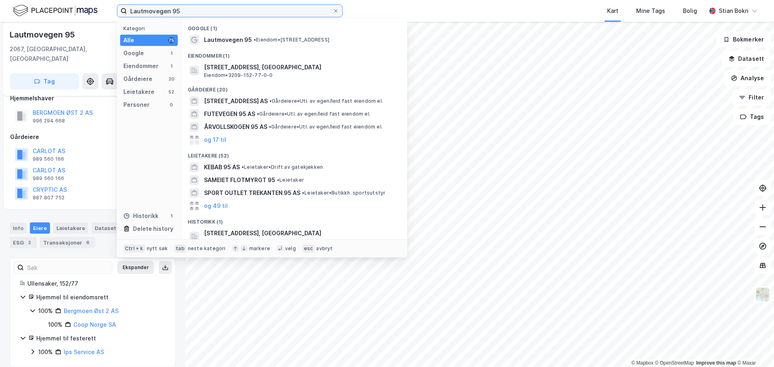
click at [189, 13] on input "Lautmovegen 95" at bounding box center [229, 11] width 205 height 12
paste input "Gardermoen Næringspark"
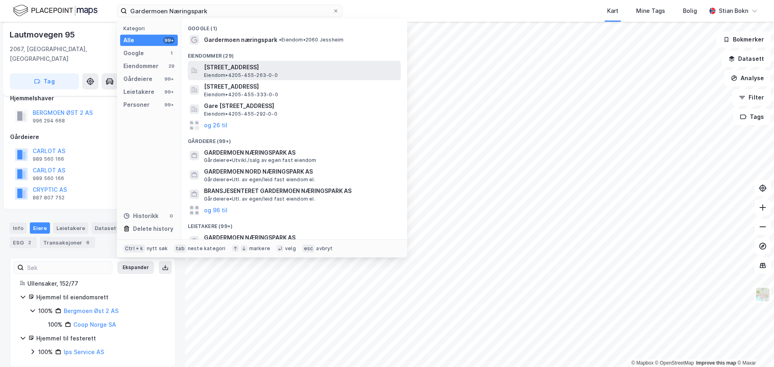
click at [250, 69] on span "[STREET_ADDRESS]" at bounding box center [300, 67] width 193 height 10
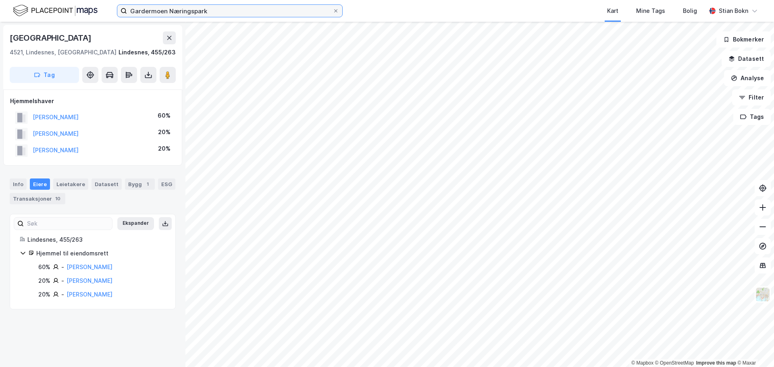
click at [214, 11] on input "Gardermoen Næringspark" at bounding box center [229, 11] width 205 height 12
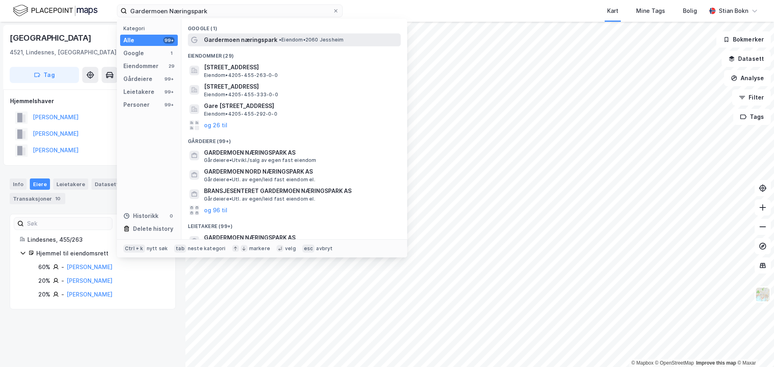
click at [240, 40] on span "Gardermoen næringspark" at bounding box center [240, 40] width 73 height 10
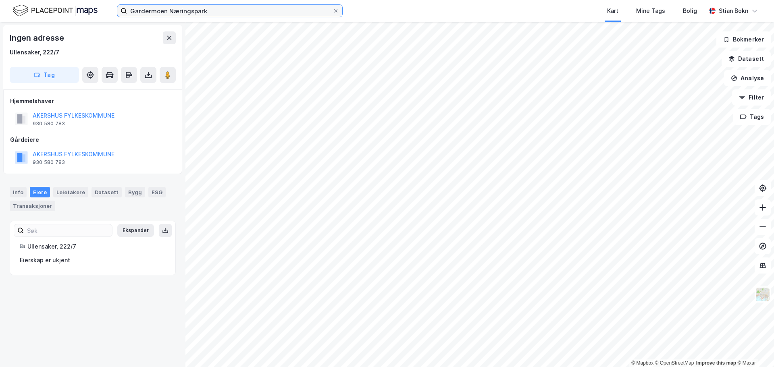
click at [210, 14] on input "Gardermoen Næringspark" at bounding box center [229, 11] width 205 height 12
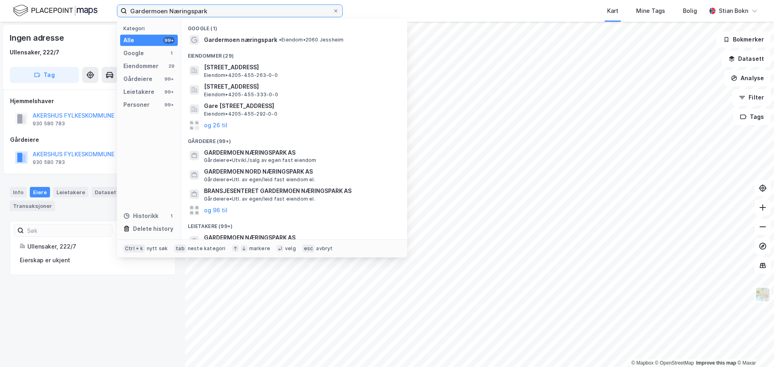
click at [210, 14] on input "Gardermoen Næringspark" at bounding box center [229, 11] width 205 height 12
paste input "Torvuttaket 78"
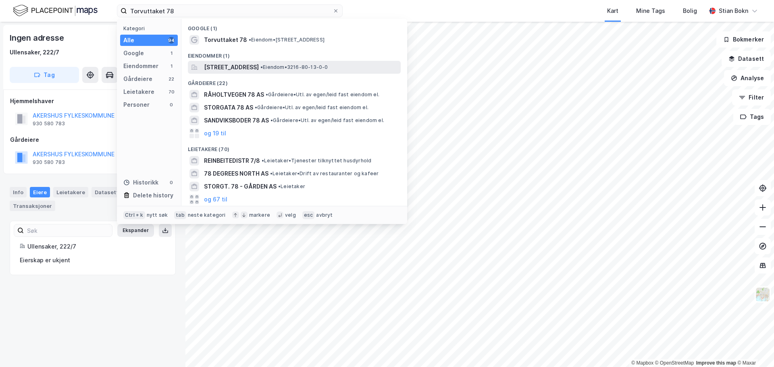
click at [239, 65] on span "[STREET_ADDRESS]" at bounding box center [231, 67] width 55 height 10
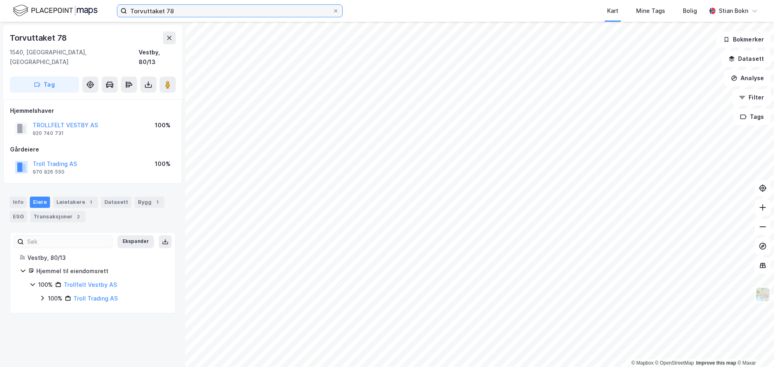
click at [178, 12] on input "Torvuttaket 78" at bounding box center [229, 11] width 205 height 12
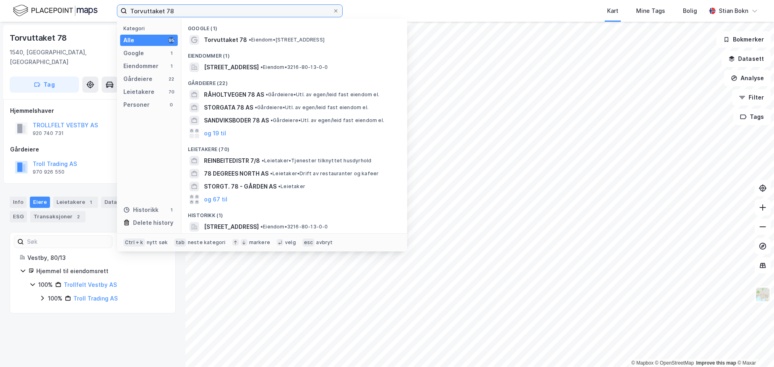
click at [178, 12] on input "Torvuttaket 78" at bounding box center [229, 11] width 205 height 12
paste input "[STREET_ADDRESS]"
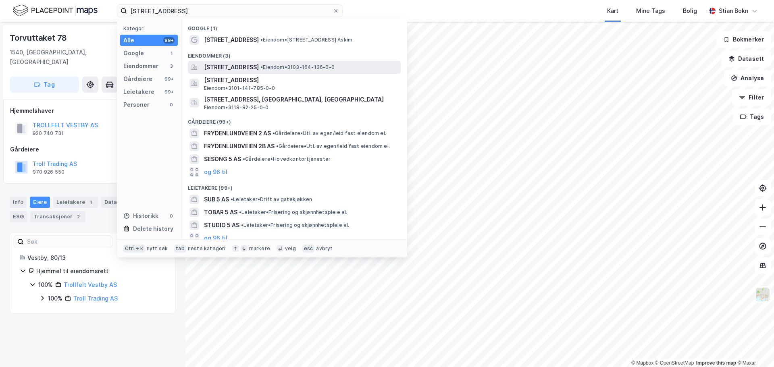
click at [224, 71] on span "[STREET_ADDRESS]" at bounding box center [231, 67] width 55 height 10
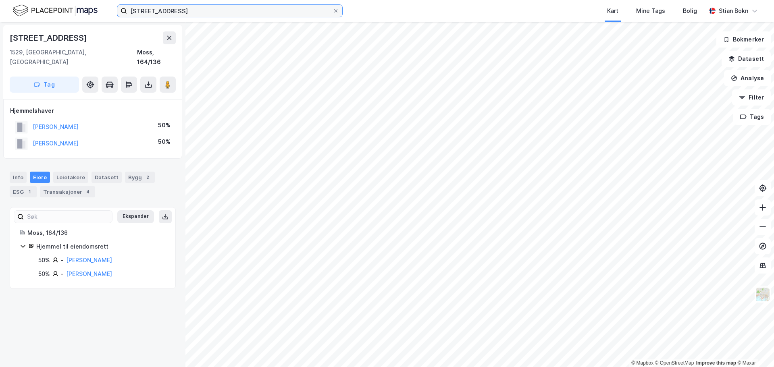
click at [193, 9] on input "[STREET_ADDRESS]" at bounding box center [229, 11] width 205 height 12
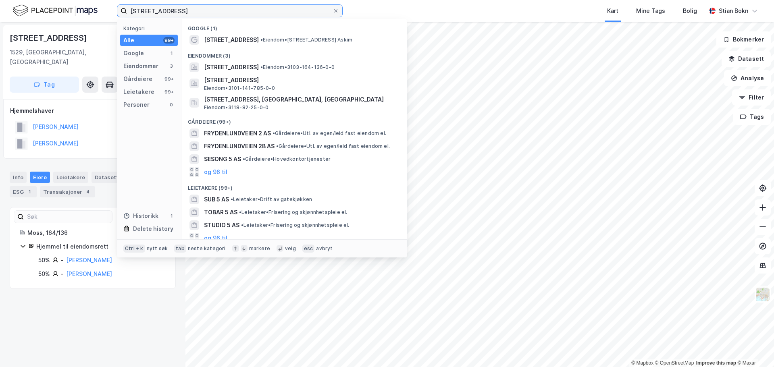
click at [193, 9] on input "[STREET_ADDRESS]" at bounding box center [229, 11] width 205 height 12
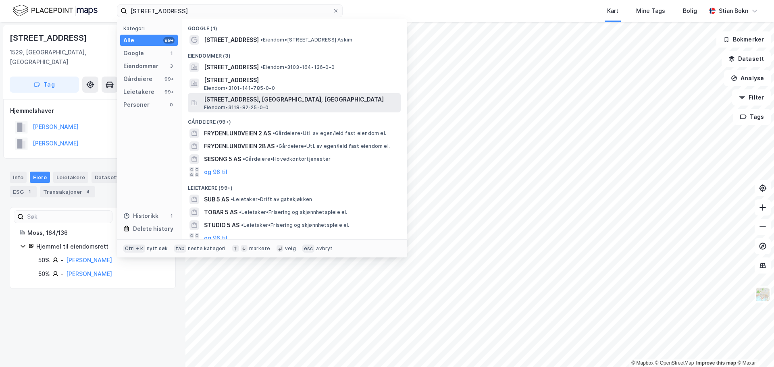
click at [280, 101] on span "[STREET_ADDRESS], [GEOGRAPHIC_DATA], [GEOGRAPHIC_DATA]" at bounding box center [300, 100] width 193 height 10
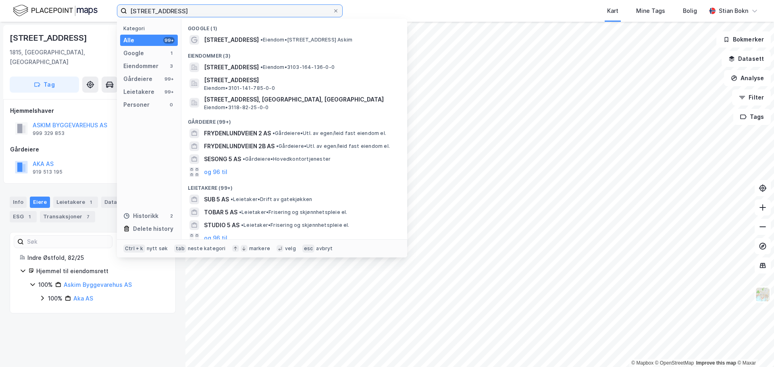
drag, startPoint x: 189, startPoint y: 11, endPoint x: 91, endPoint y: 9, distance: 98.7
click at [91, 9] on div "[STREET_ADDRESS] Kategori Alle 99+ Google 1 Eiendommer 3 Gårdeiere 99+ Leietake…" at bounding box center [387, 11] width 774 height 22
paste input "[PERSON_NAME] 7's gate 8"
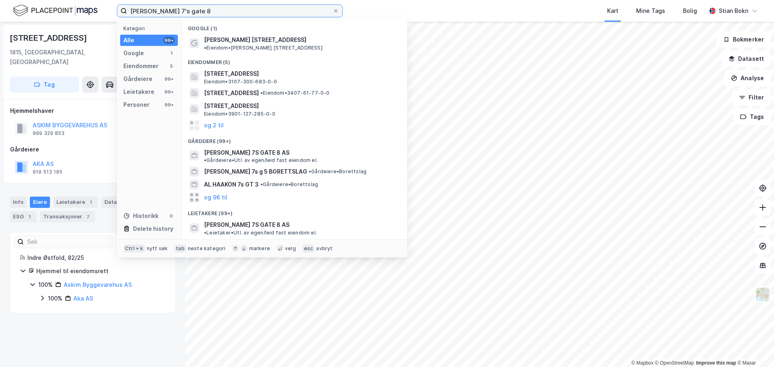
click at [145, 12] on input "[PERSON_NAME] 7's gate 8" at bounding box center [229, 11] width 205 height 12
click at [203, 10] on input "[PERSON_NAME] 7's gate 8" at bounding box center [229, 11] width 205 height 12
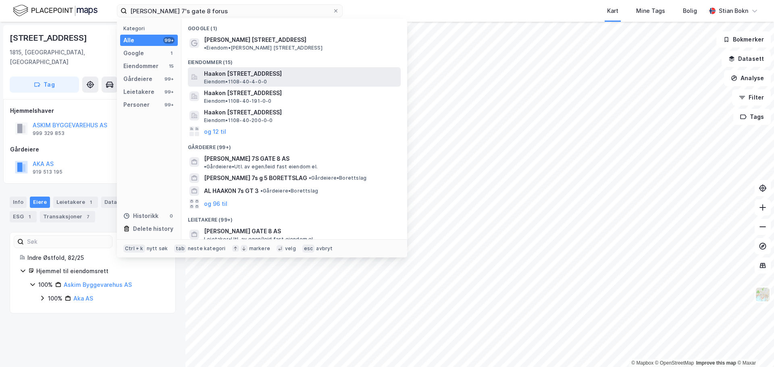
click at [230, 69] on span "Haakon [STREET_ADDRESS]" at bounding box center [300, 74] width 193 height 10
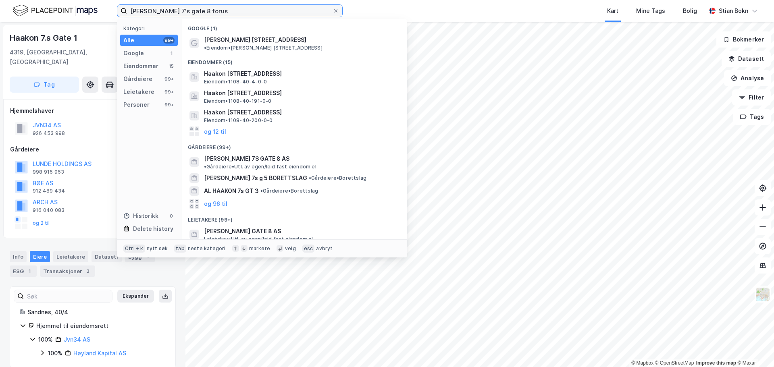
click at [206, 10] on input "[PERSON_NAME] 7's gate 8 forus" at bounding box center [229, 11] width 205 height 12
drag, startPoint x: 183, startPoint y: 10, endPoint x: 235, endPoint y: 12, distance: 52.4
click at [231, 12] on input "[PERSON_NAME] 7's gate 8 forus" at bounding box center [229, 11] width 205 height 12
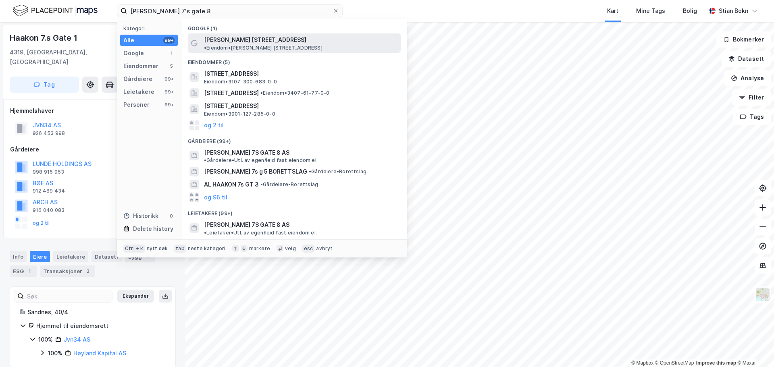
click at [272, 45] on span "• Eiendom • [PERSON_NAME][STREET_ADDRESS]" at bounding box center [263, 48] width 118 height 6
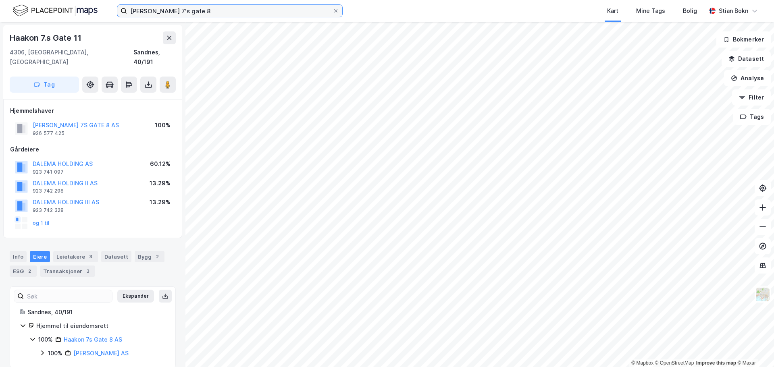
click at [256, 12] on input "[PERSON_NAME] 7's gate 8" at bounding box center [229, 11] width 205 height 12
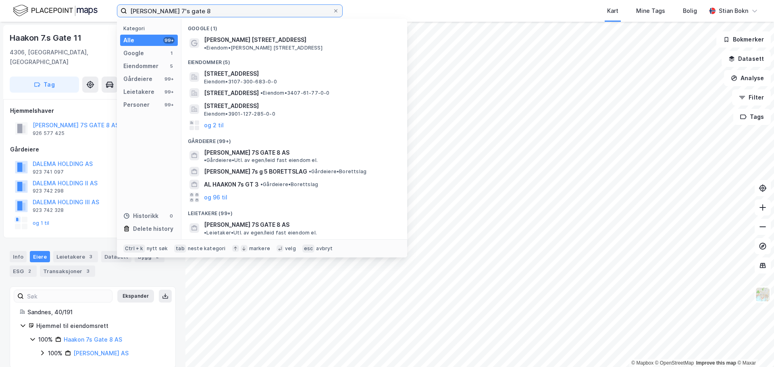
click at [256, 12] on input "[PERSON_NAME] 7's gate 8" at bounding box center [229, 11] width 205 height 12
paste input "[STREET_ADDRESS]"
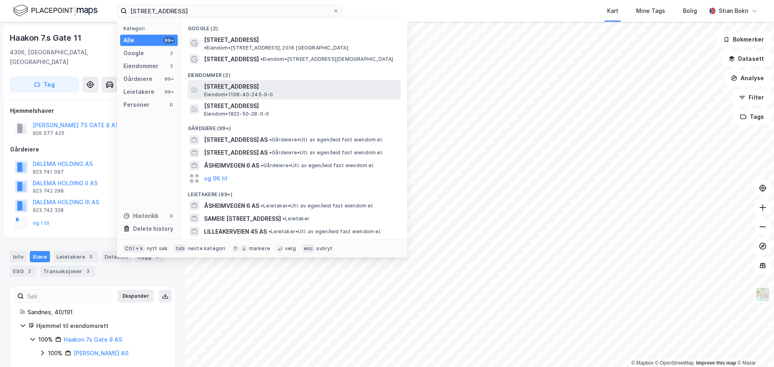
click at [242, 83] on span "[STREET_ADDRESS]" at bounding box center [300, 87] width 193 height 10
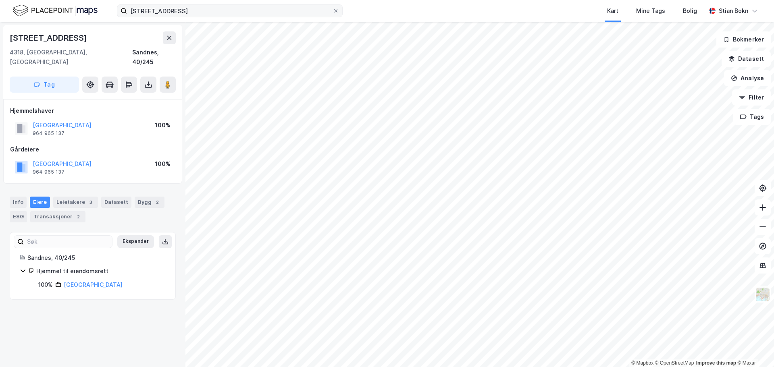
click at [200, 4] on label "[STREET_ADDRESS]" at bounding box center [230, 10] width 226 height 13
click at [200, 5] on input "[STREET_ADDRESS]" at bounding box center [229, 11] width 205 height 12
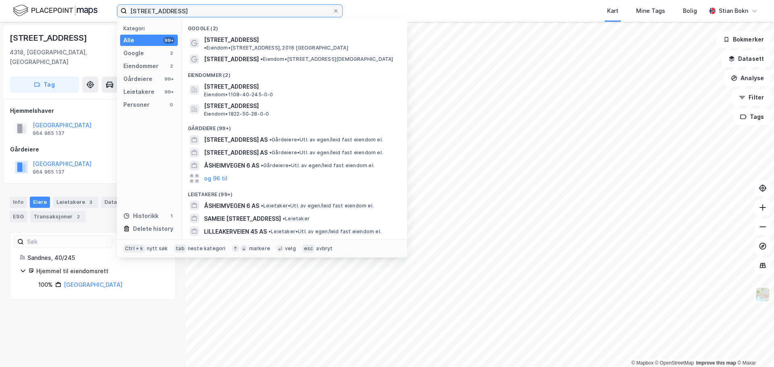
click at [199, 6] on input "[STREET_ADDRESS]" at bounding box center [229, 11] width 205 height 12
click at [197, 6] on input "[STREET_ADDRESS]" at bounding box center [229, 11] width 205 height 12
click at [197, 7] on input "[STREET_ADDRESS]" at bounding box center [229, 11] width 205 height 12
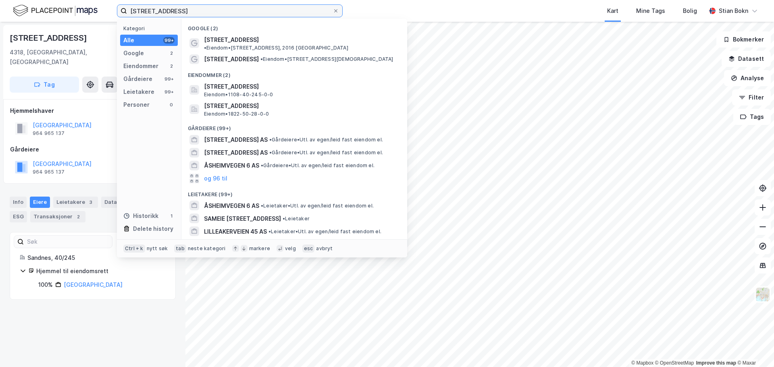
click at [197, 7] on input "[STREET_ADDRESS]" at bounding box center [229, 11] width 205 height 12
paste input "Dvergsnesbakken 2"
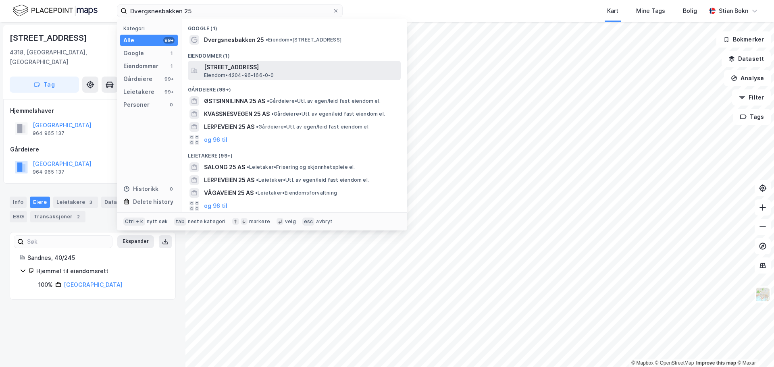
click at [236, 66] on span "[STREET_ADDRESS]" at bounding box center [300, 67] width 193 height 10
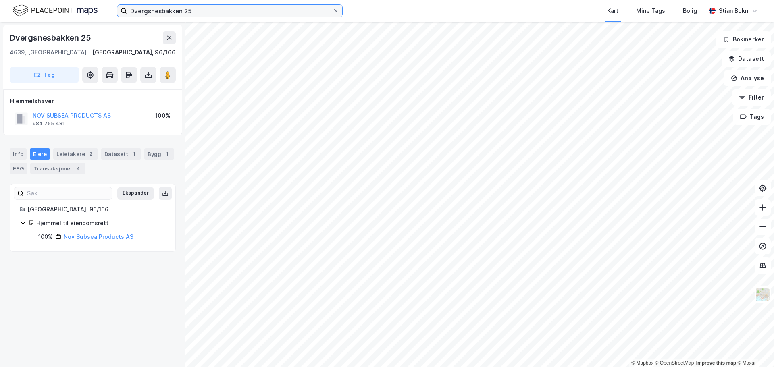
click at [206, 10] on input "Dvergsnesbakken 25" at bounding box center [229, 11] width 205 height 12
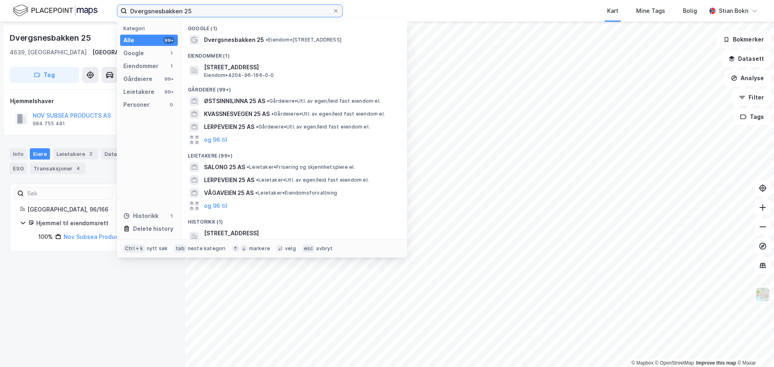
click at [206, 10] on input "Dvergsnesbakken 25" at bounding box center [229, 11] width 205 height 12
paste input "[STREET_ADDRESS]"
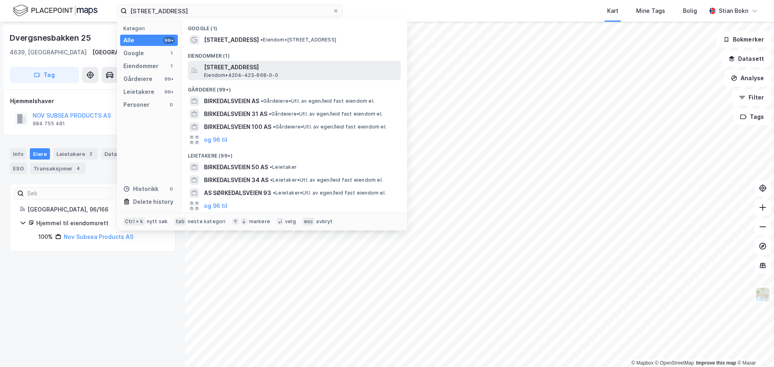
click at [237, 71] on span "[STREET_ADDRESS]" at bounding box center [300, 67] width 193 height 10
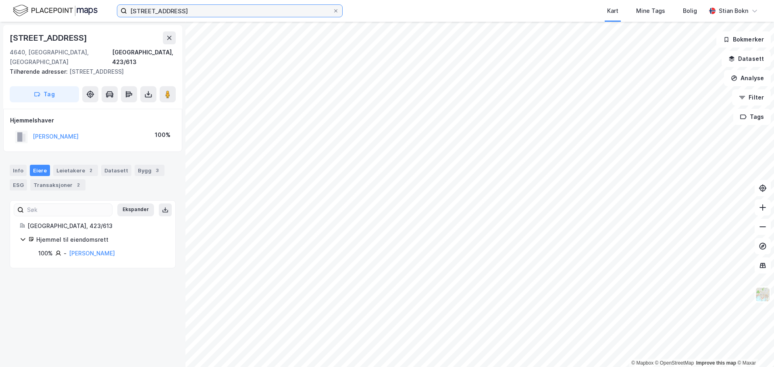
click at [193, 8] on input "[STREET_ADDRESS]" at bounding box center [229, 11] width 205 height 12
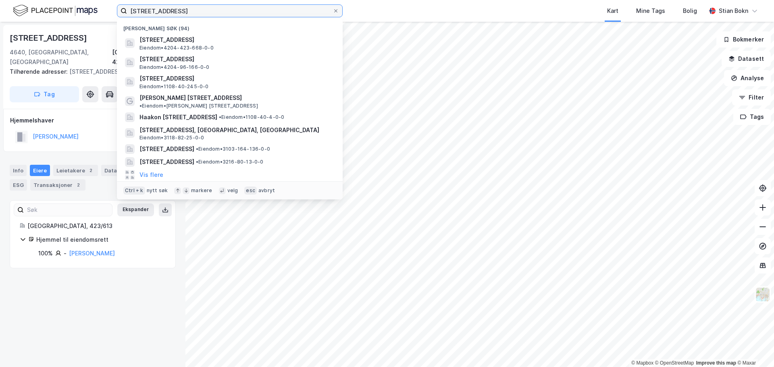
click at [193, 8] on input "[STREET_ADDRESS]" at bounding box center [229, 11] width 205 height 12
paste input "[STREET_ADDRESS]"
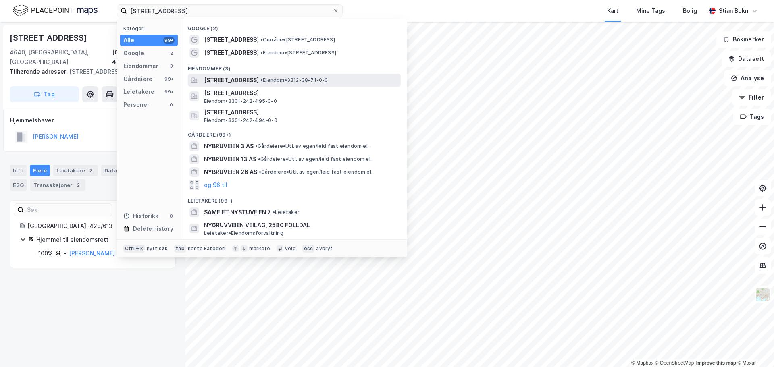
click at [234, 80] on span "[STREET_ADDRESS]" at bounding box center [231, 80] width 55 height 10
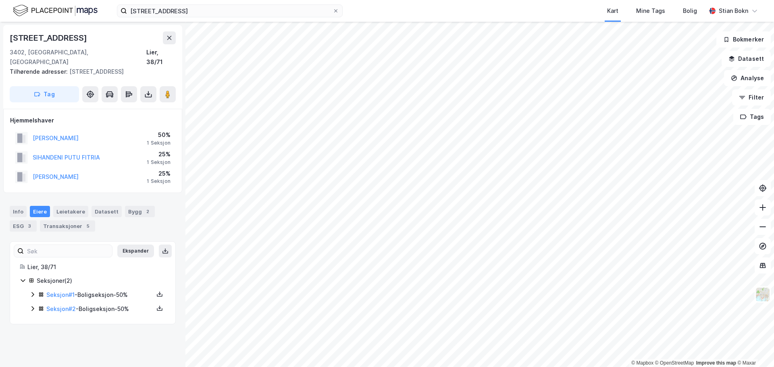
click at [236, 21] on div "Nybruveien 7 Kart Mine Tags Bolig [PERSON_NAME]" at bounding box center [387, 11] width 774 height 22
click at [239, 14] on input "[STREET_ADDRESS]" at bounding box center [229, 11] width 205 height 12
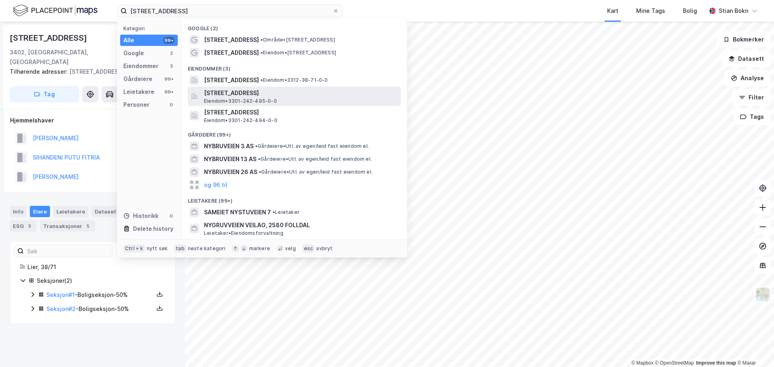
click at [269, 100] on span "Eiendom • 3301-242-495-0-0" at bounding box center [240, 101] width 73 height 6
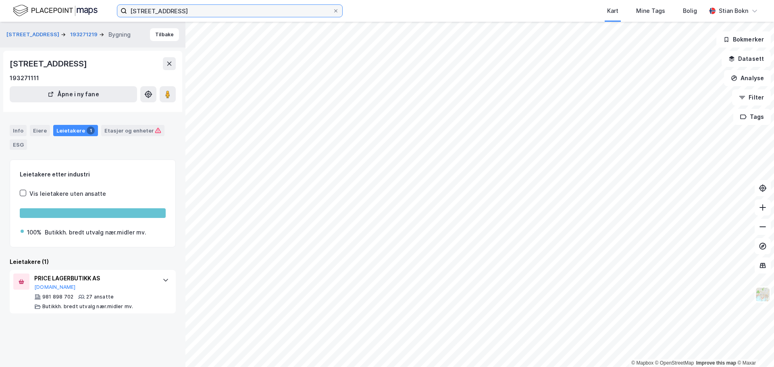
click at [236, 8] on input "[STREET_ADDRESS]" at bounding box center [229, 11] width 205 height 12
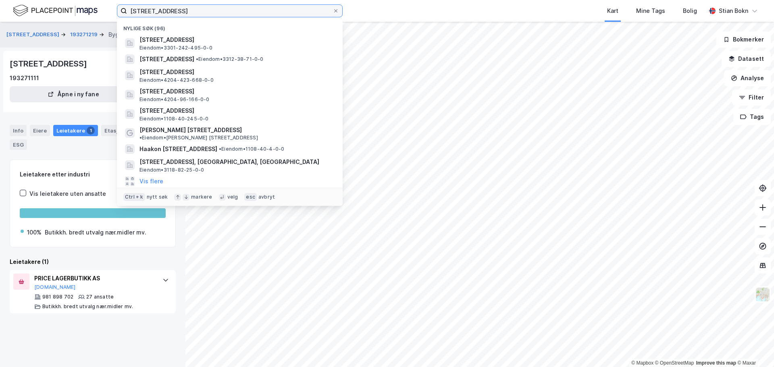
click at [236, 9] on input "[STREET_ADDRESS]" at bounding box center [229, 11] width 205 height 12
paste input "Øvere [STREET_ADDRESS]"
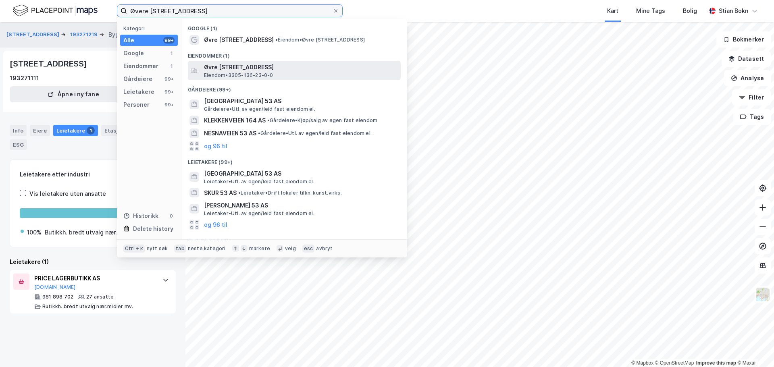
type input "Øvere [STREET_ADDRESS]"
click at [239, 64] on span "Øvre [STREET_ADDRESS]" at bounding box center [300, 67] width 193 height 10
